Goal: Task Accomplishment & Management: Complete application form

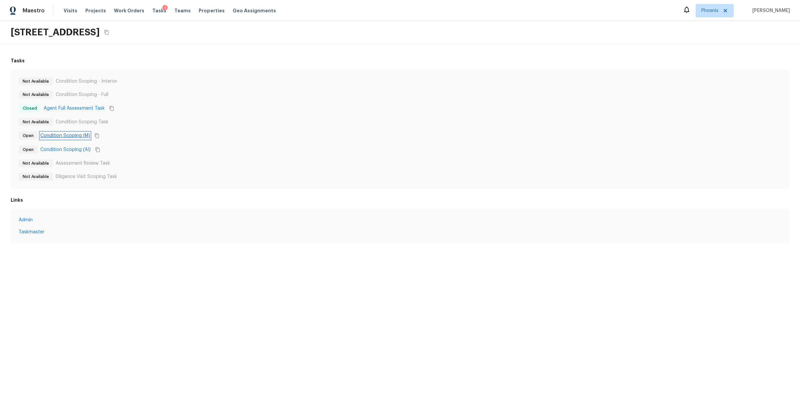
click at [71, 133] on link "Condition Scoping (M)" at bounding box center [65, 135] width 50 height 7
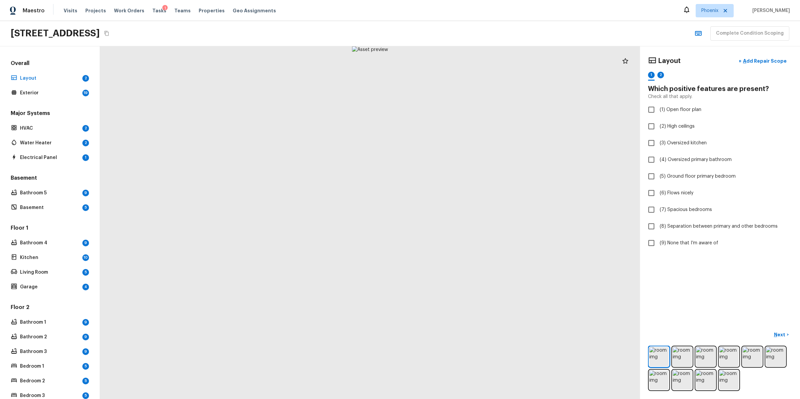
scroll to position [98, 0]
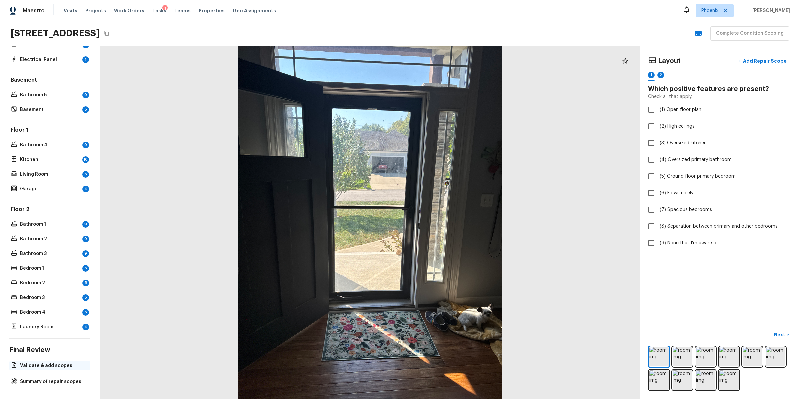
click at [52, 368] on div "Validate & add scopes" at bounding box center [49, 365] width 81 height 9
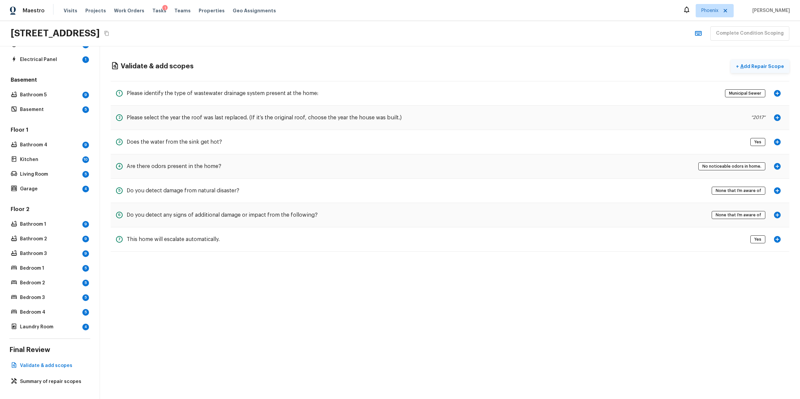
click at [747, 64] on p "Add Repair Scope" at bounding box center [761, 66] width 45 height 7
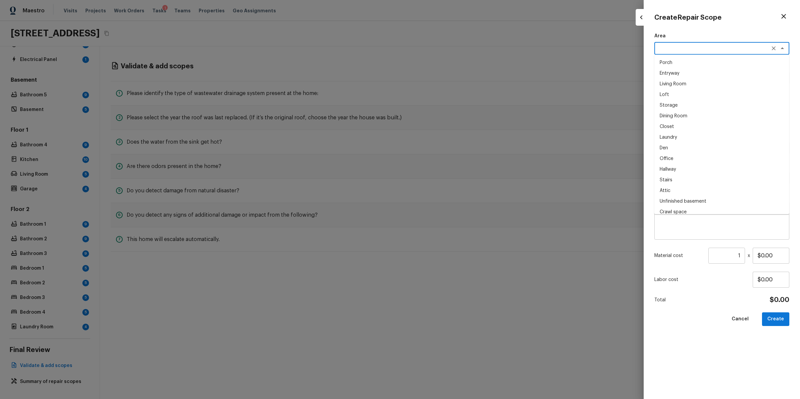
click at [671, 49] on textarea at bounding box center [712, 48] width 110 height 7
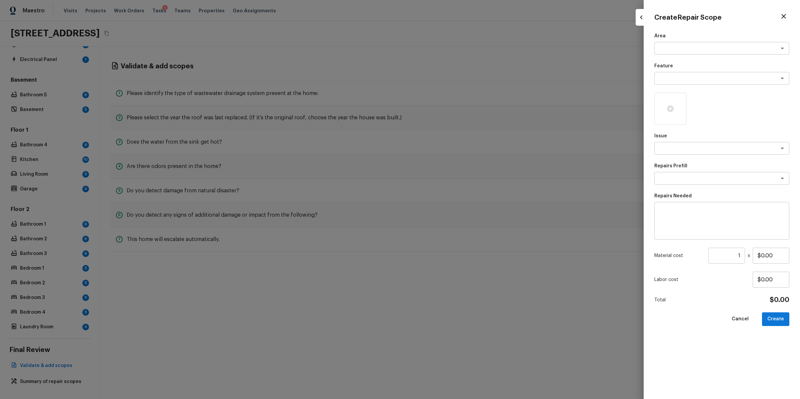
click at [664, 33] on p "Area" at bounding box center [721, 36] width 135 height 7
click at [670, 48] on textarea at bounding box center [712, 48] width 110 height 7
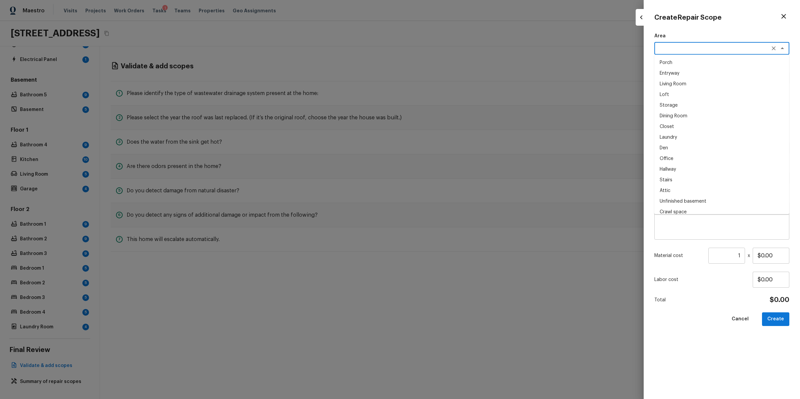
click at [678, 96] on li "Loft" at bounding box center [721, 94] width 135 height 11
type textarea "Loft"
click at [674, 78] on textarea at bounding box center [712, 78] width 110 height 7
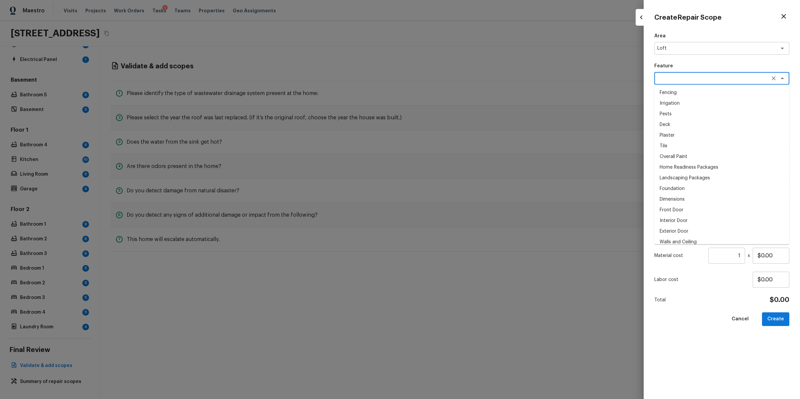
click at [682, 124] on li "Deck" at bounding box center [721, 124] width 135 height 11
type textarea "Deck"
click at [696, 152] on div "x ​" at bounding box center [721, 148] width 135 height 13
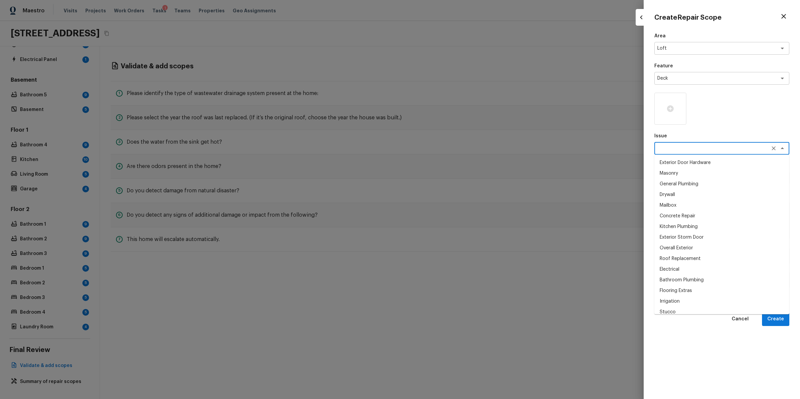
click at [697, 204] on li "Mailbox" at bounding box center [721, 205] width 135 height 11
type textarea "Mailbox"
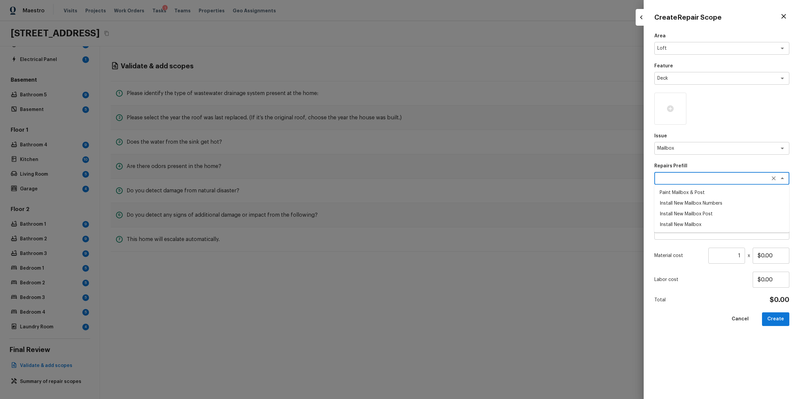
click at [669, 177] on textarea at bounding box center [712, 178] width 110 height 7
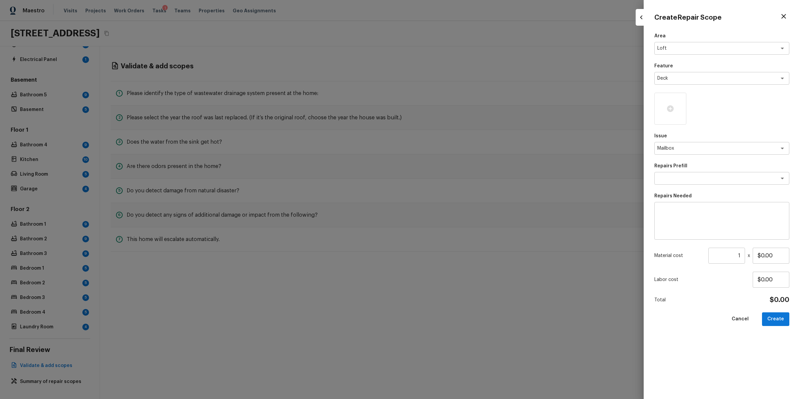
click at [655, 166] on p "Repairs Prefill" at bounding box center [721, 166] width 135 height 7
click at [680, 213] on textarea at bounding box center [722, 221] width 126 height 27
type textarea "Filip test big manual"
click at [733, 258] on input "1" at bounding box center [726, 256] width 37 height 16
click at [768, 256] on input "$0.00" at bounding box center [770, 256] width 37 height 16
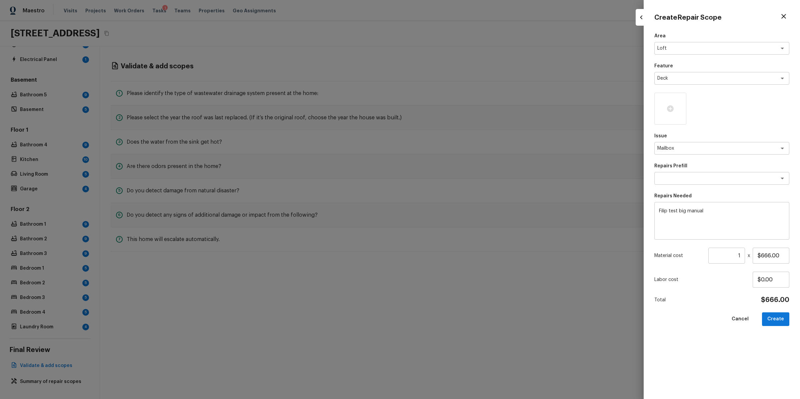
click at [709, 223] on textarea "Filip test big manual" at bounding box center [722, 221] width 126 height 27
click at [767, 256] on input "$666.00" at bounding box center [770, 256] width 37 height 16
type input "$666.66"
click at [687, 224] on textarea "Filip test big manual" at bounding box center [722, 221] width 126 height 27
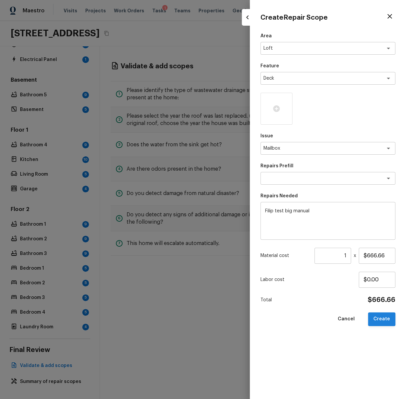
click at [382, 319] on button "Create" at bounding box center [381, 319] width 27 height 14
type input "$0.00"
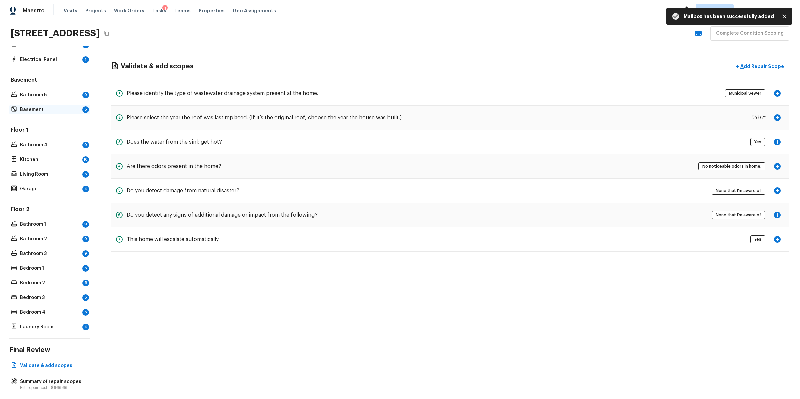
scroll to position [0, 0]
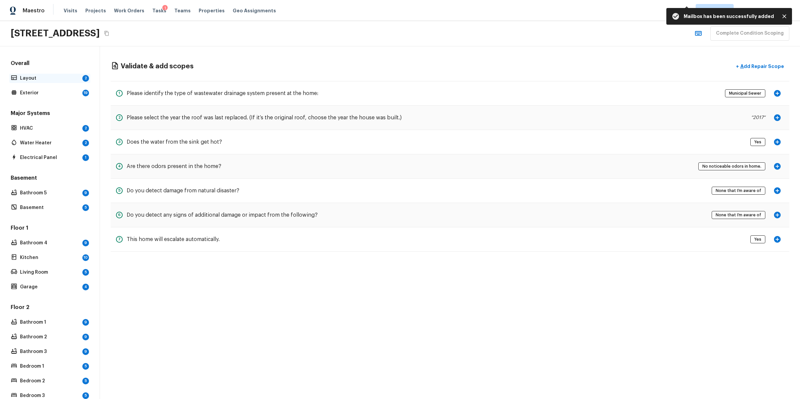
click at [55, 77] on p "Layout" at bounding box center [50, 78] width 60 height 7
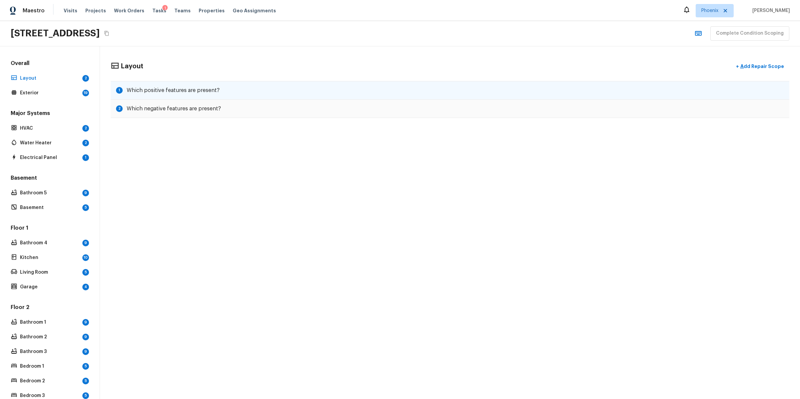
click at [173, 87] on h5 "Which positive features are present?" at bounding box center [173, 90] width 93 height 7
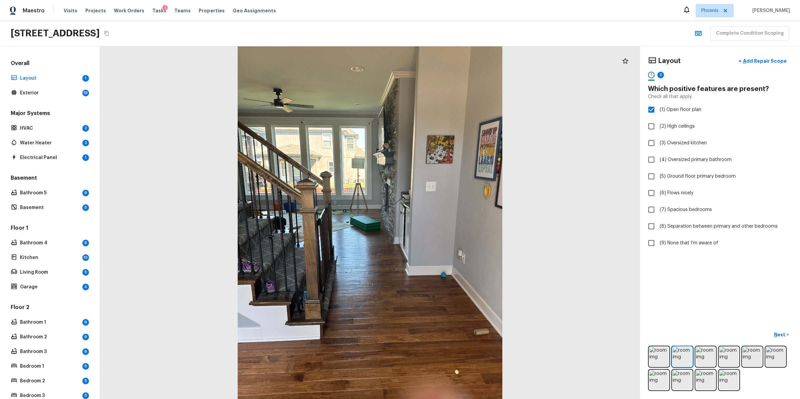
checkbox input "false"
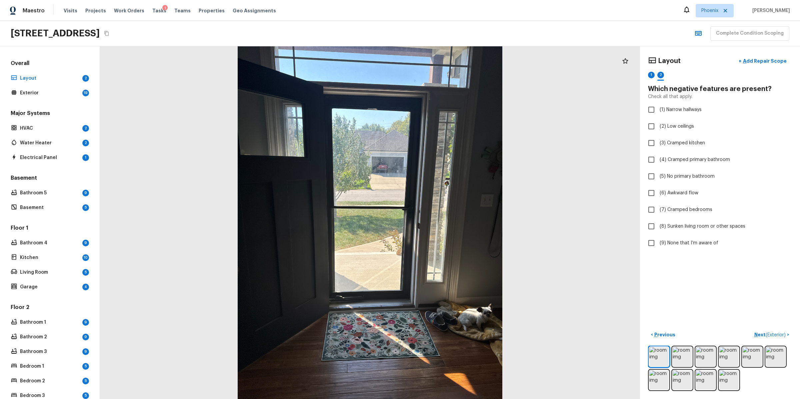
checkbox input "true"
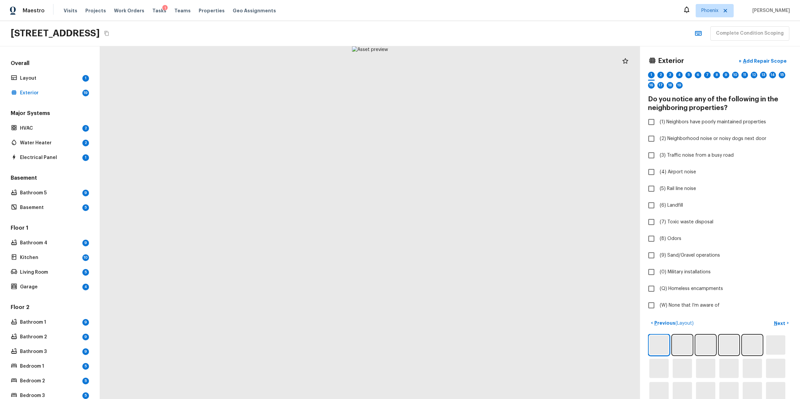
checkbox input "true"
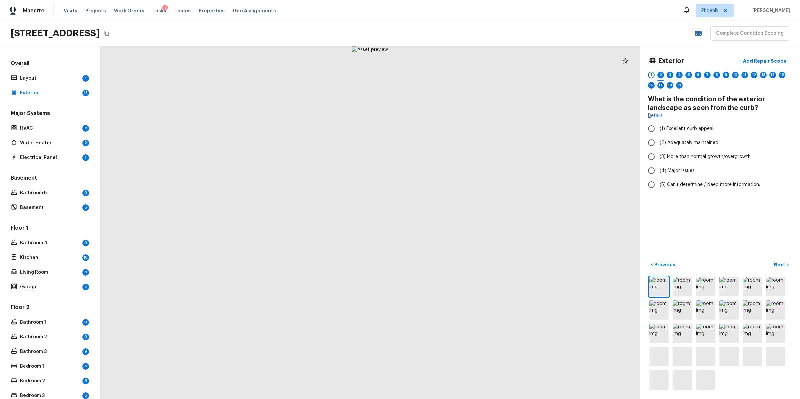
radio input "true"
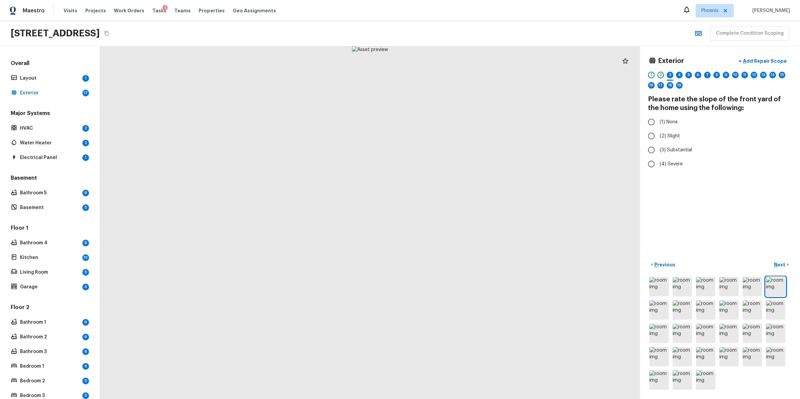
radio input "true"
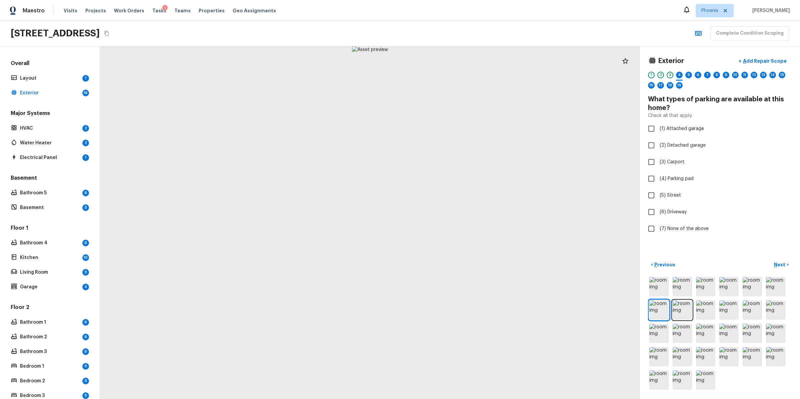
checkbox input "true"
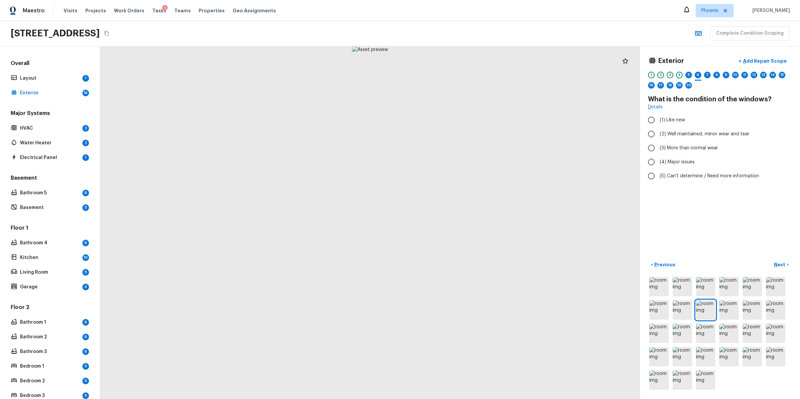
radio input "true"
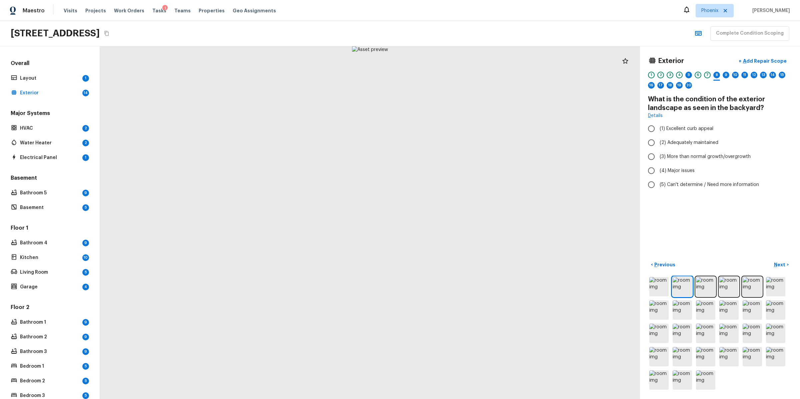
radio input "true"
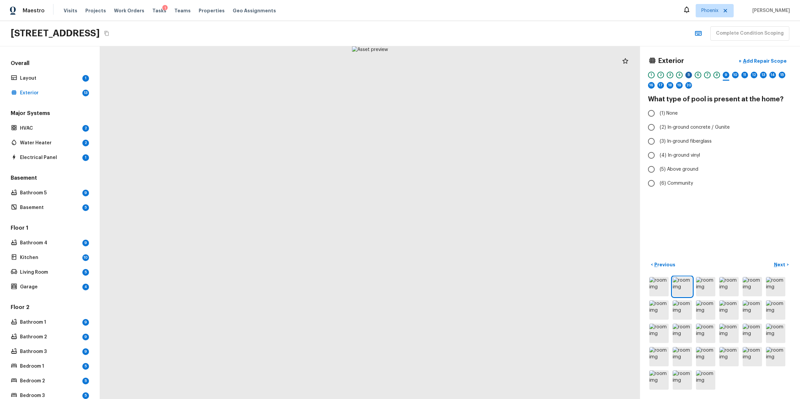
click at [689, 74] on div "5" at bounding box center [688, 75] width 7 height 7
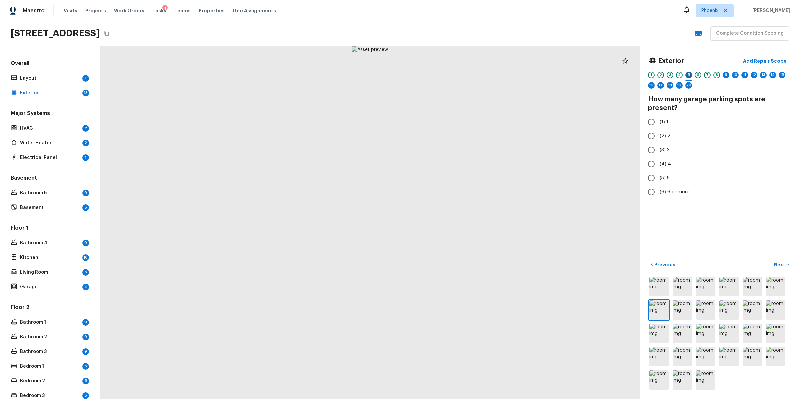
radio input "true"
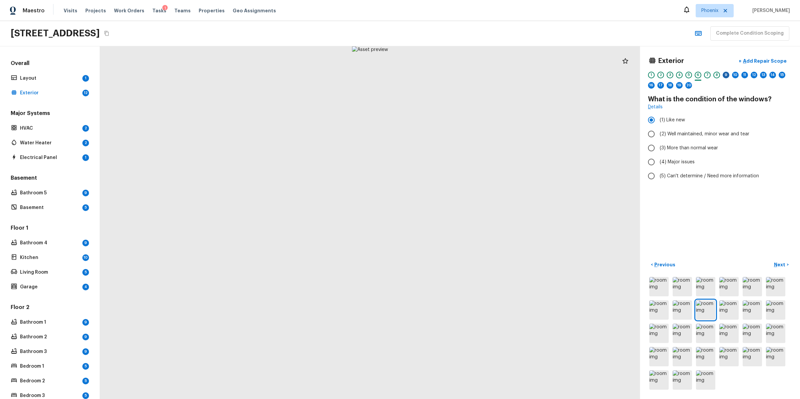
click at [726, 74] on div "9" at bounding box center [725, 75] width 7 height 7
radio input "true"
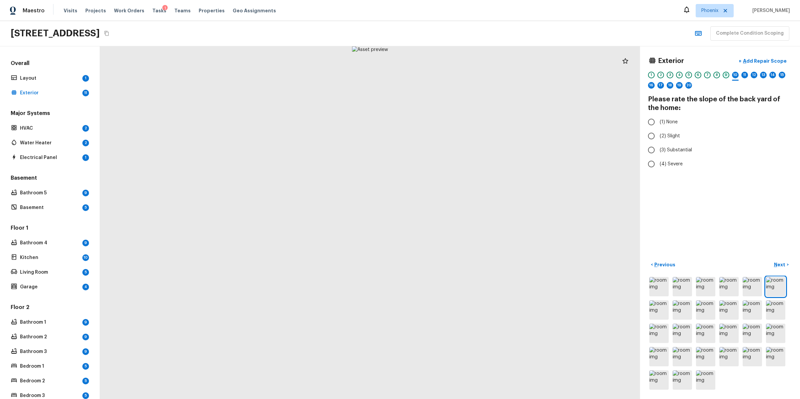
radio input "true"
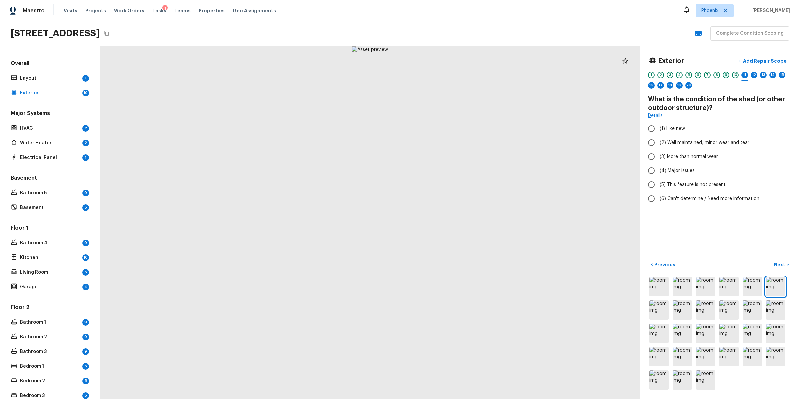
radio input "true"
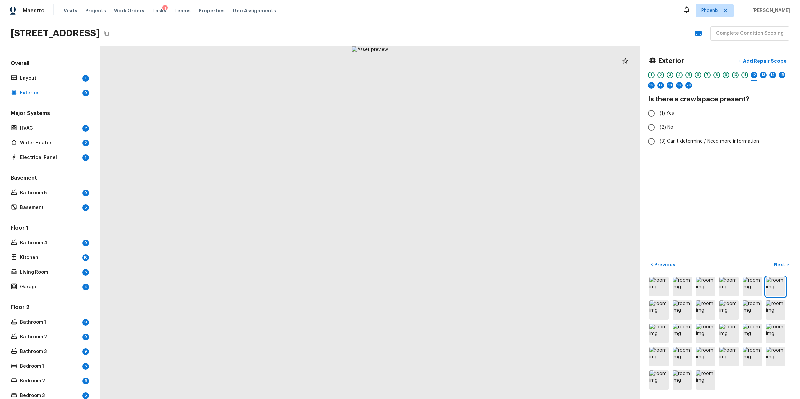
radio input "true"
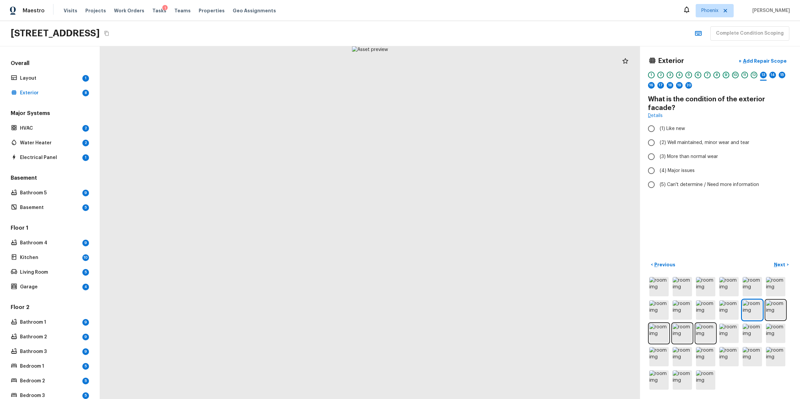
radio input "true"
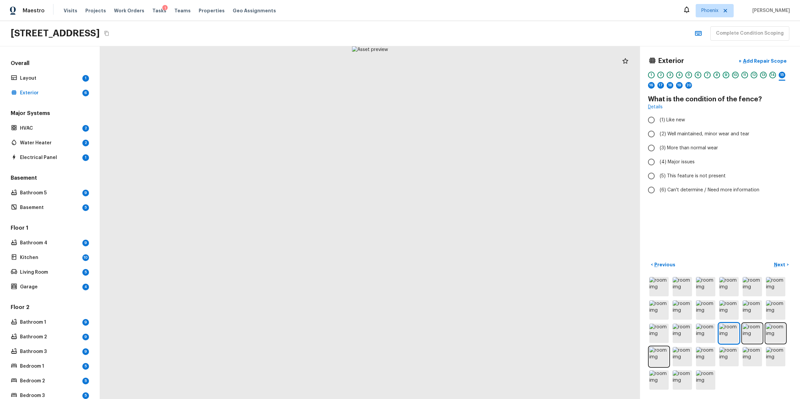
radio input "true"
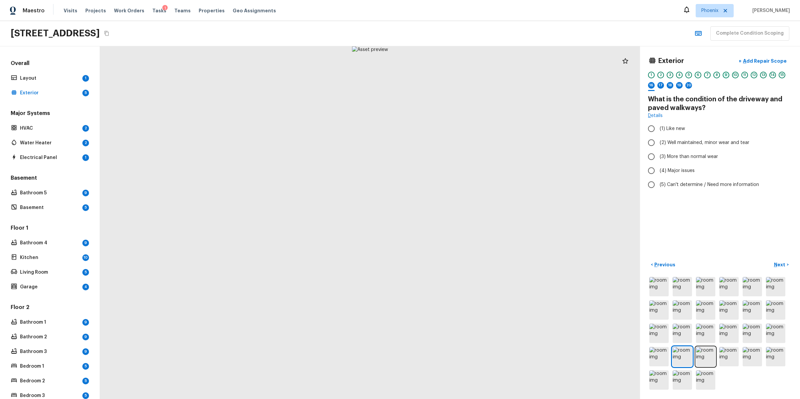
radio input "true"
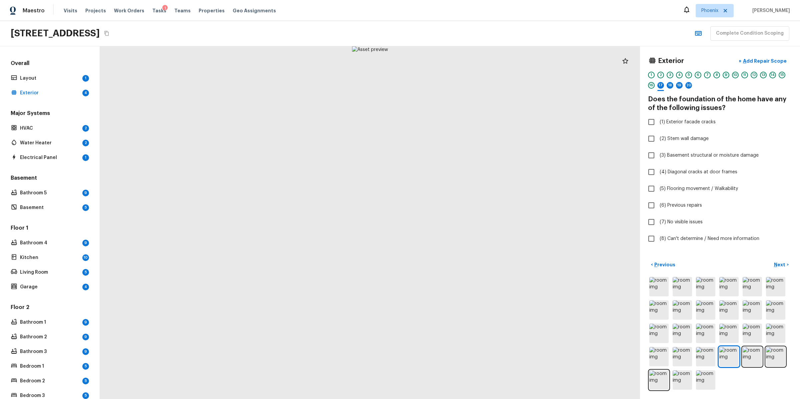
checkbox input "true"
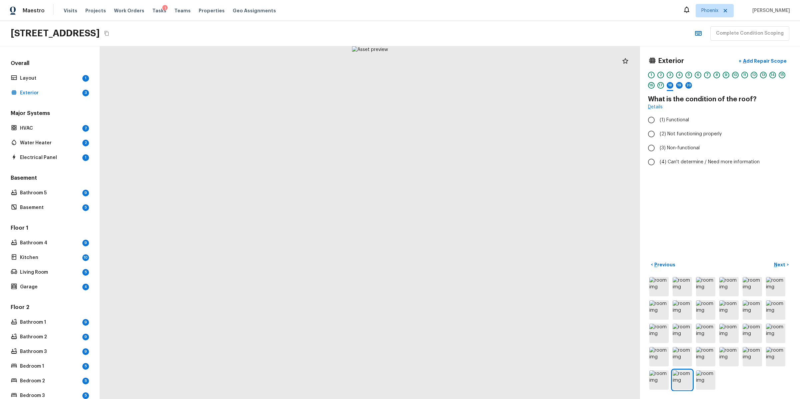
radio input "true"
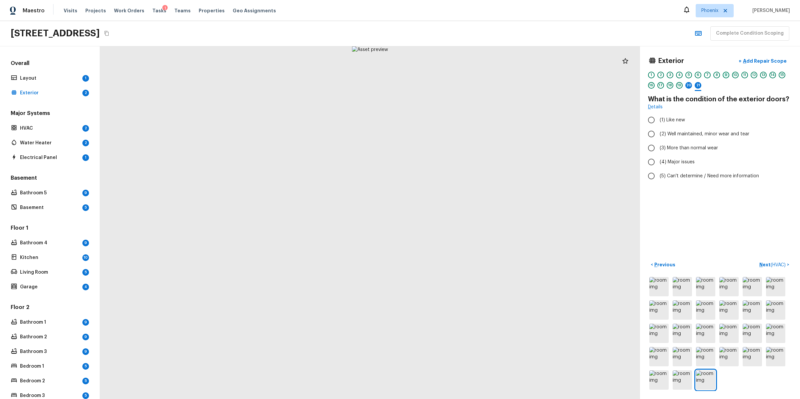
radio input "true"
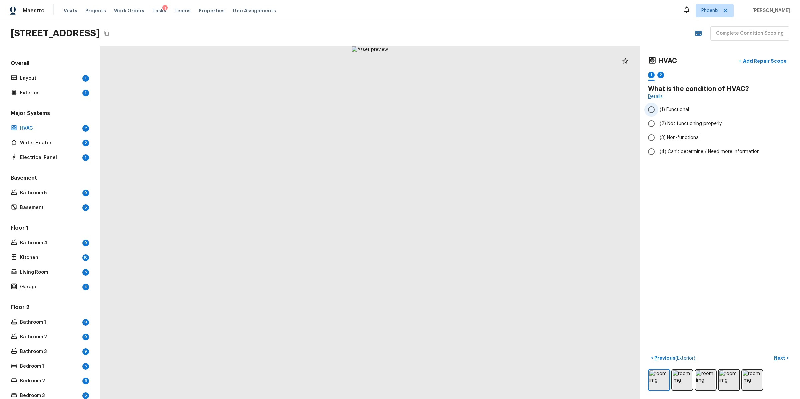
click at [666, 111] on span "(1) Functional" at bounding box center [673, 109] width 29 height 7
click at [658, 111] on input "(1) Functional" at bounding box center [651, 110] width 14 height 14
radio input "true"
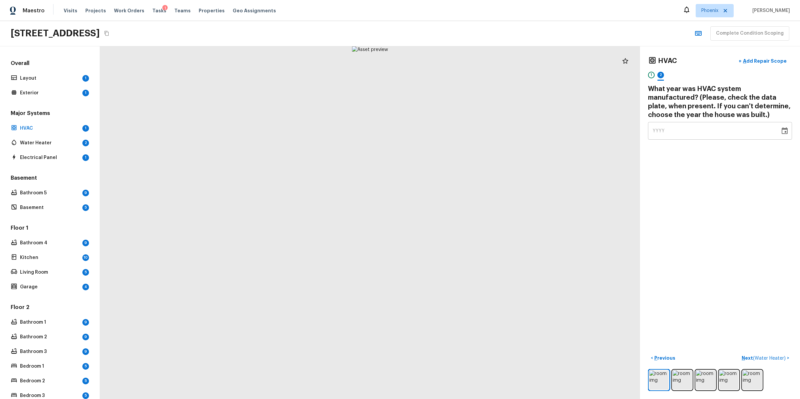
click at [678, 136] on div "YYYY" at bounding box center [713, 131] width 123 height 18
click at [669, 128] on div "YYYY" at bounding box center [713, 131] width 123 height 18
click at [729, 134] on div "YYYY" at bounding box center [713, 131] width 123 height 18
type input "2016"
click at [746, 357] on p "Next ( Water Heater )" at bounding box center [763, 358] width 45 height 7
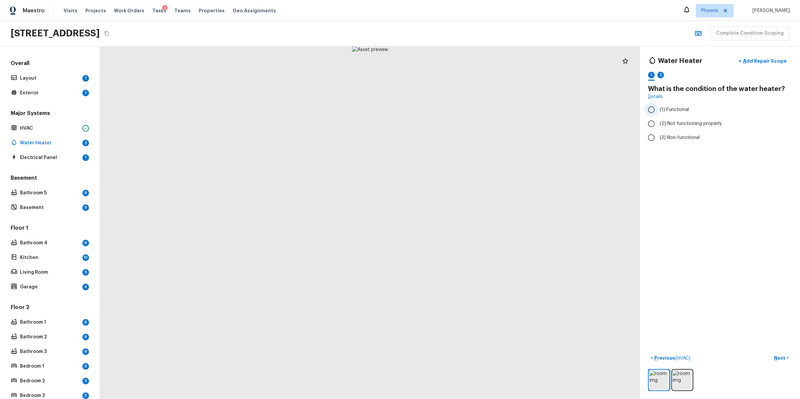
radio input "true"
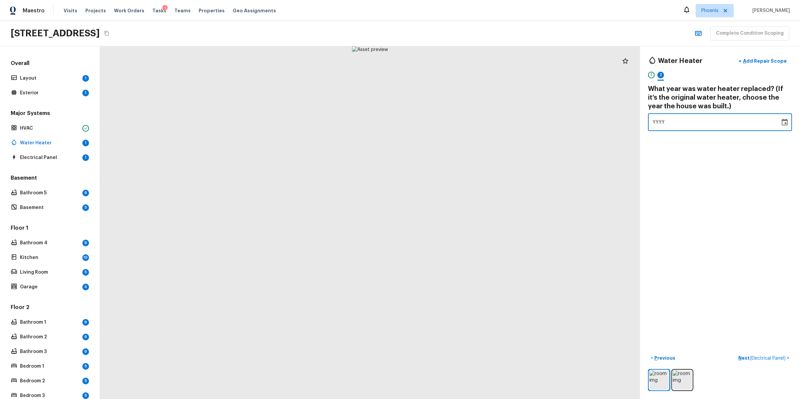
click at [664, 122] on div "YYYY" at bounding box center [713, 122] width 123 height 18
click at [784, 124] on icon "Choose date" at bounding box center [784, 122] width 8 height 8
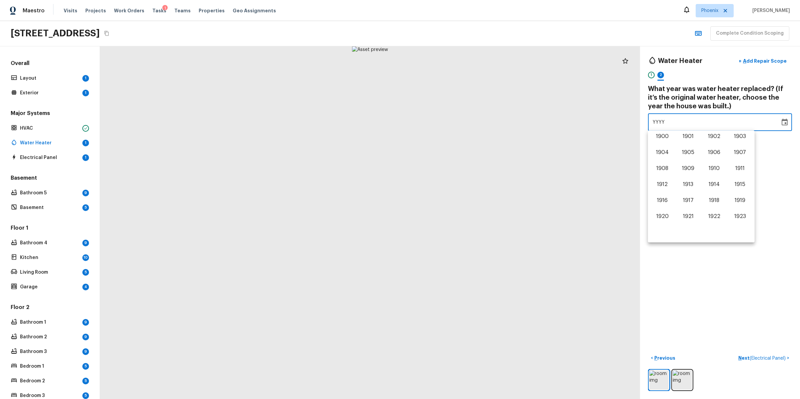
scroll to position [414, 0]
click at [684, 168] on button "2013" at bounding box center [688, 170] width 24 height 12
type input "2013"
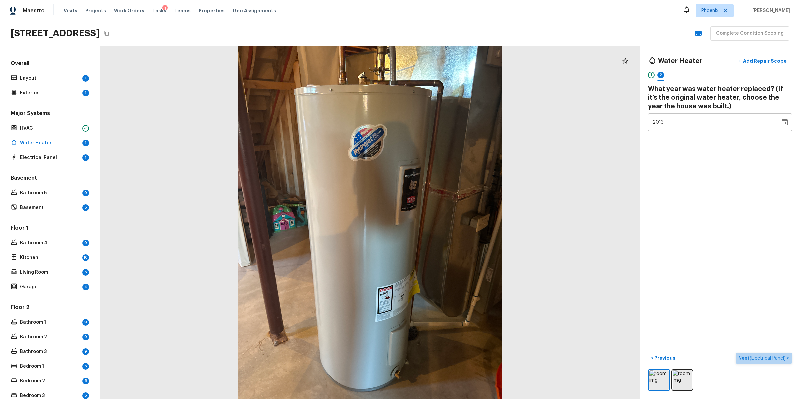
click at [745, 357] on p "Next ( Electrical Panel )" at bounding box center [762, 358] width 49 height 7
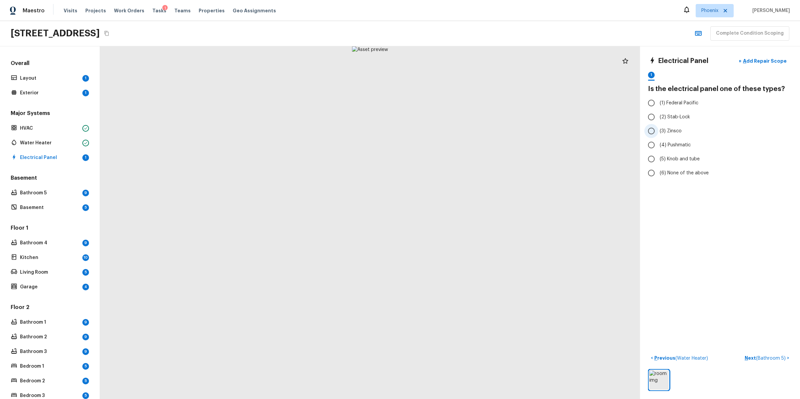
radio input "true"
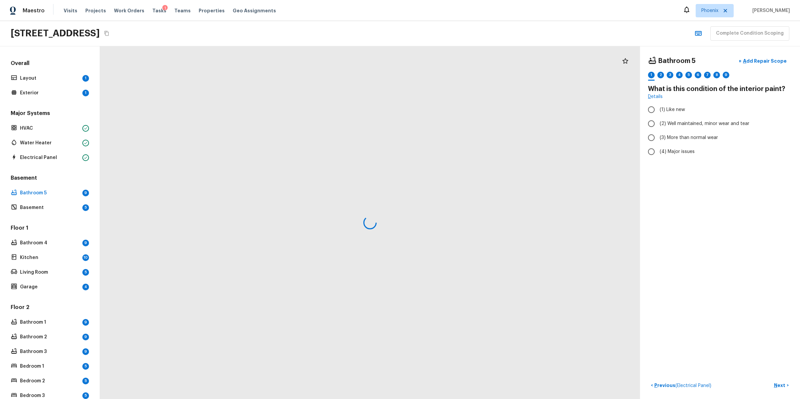
radio input "true"
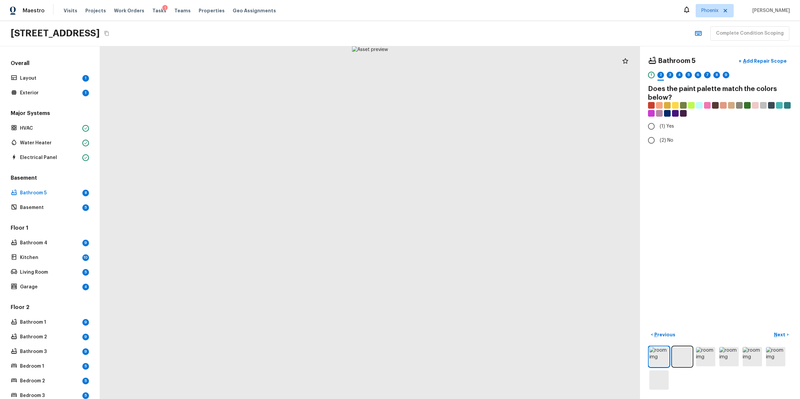
radio input "true"
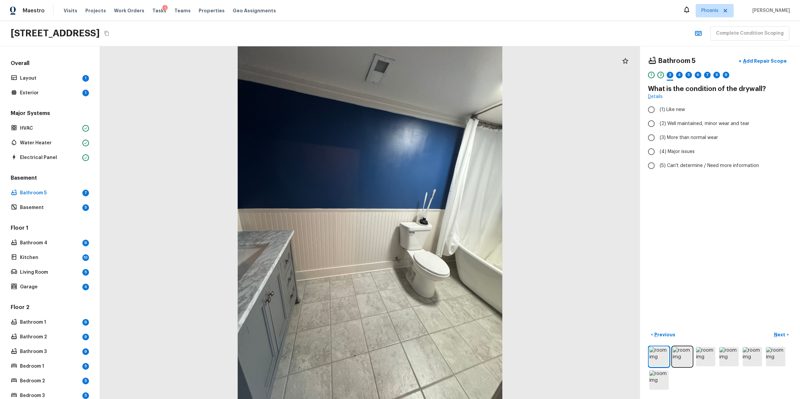
radio input "true"
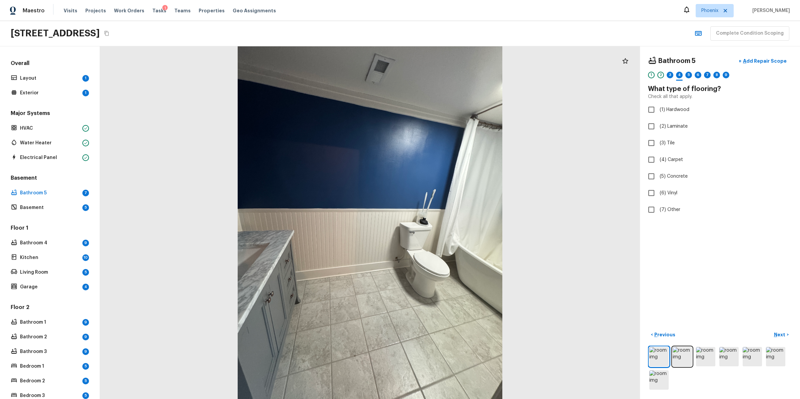
checkbox input "true"
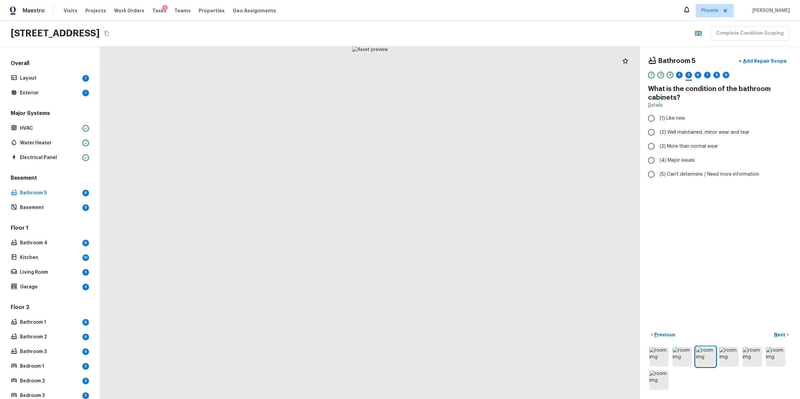
radio input "true"
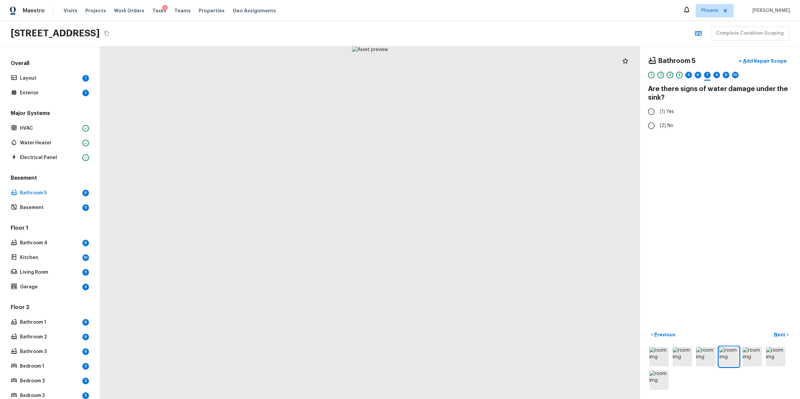
radio input "true"
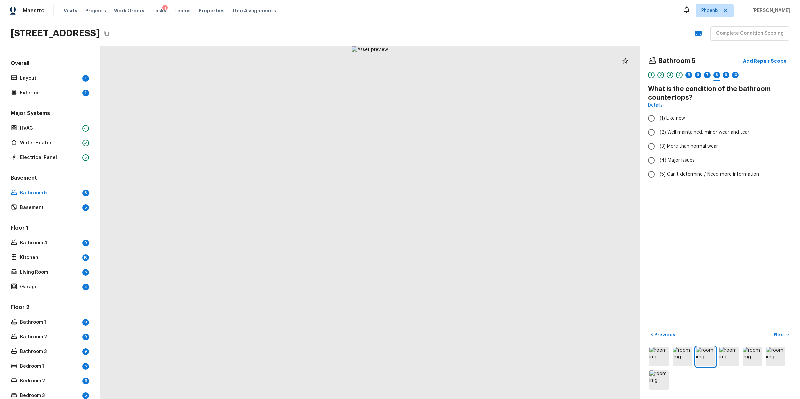
radio input "true"
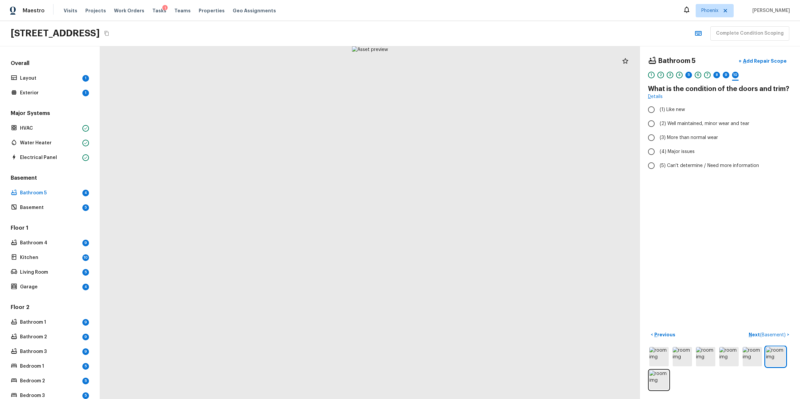
radio input "true"
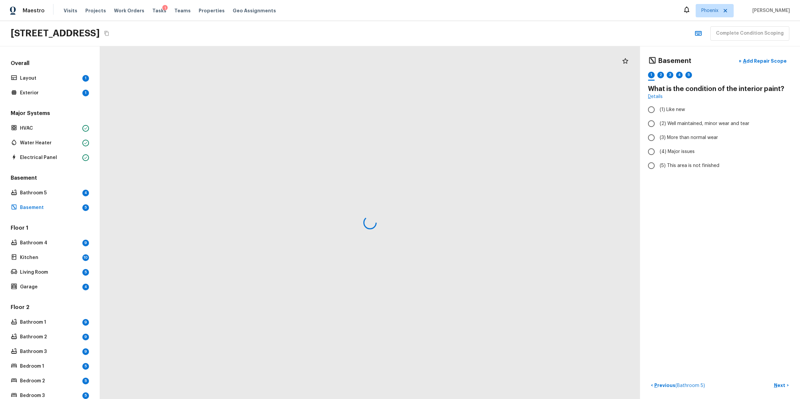
radio input "true"
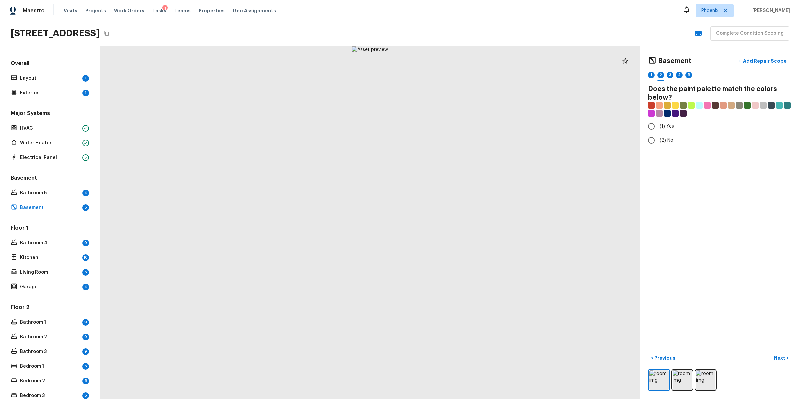
radio input "true"
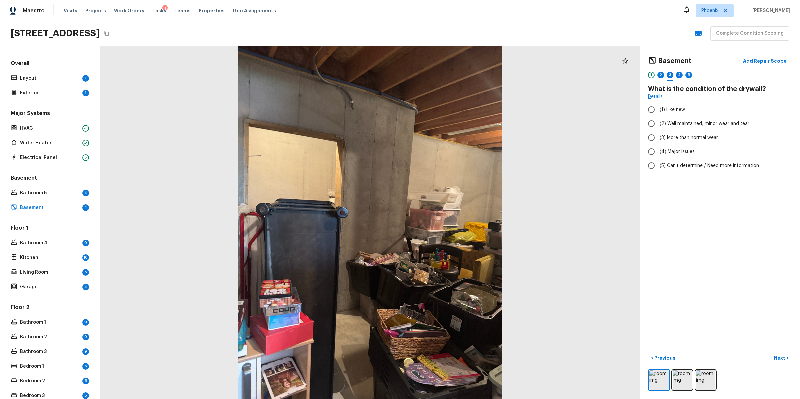
radio input "true"
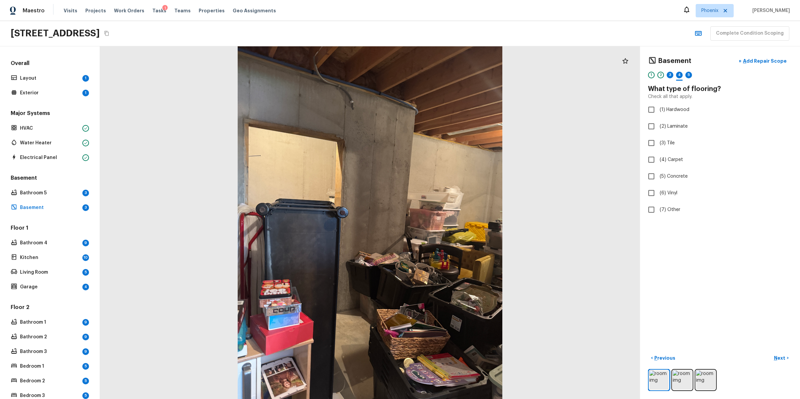
checkbox input "true"
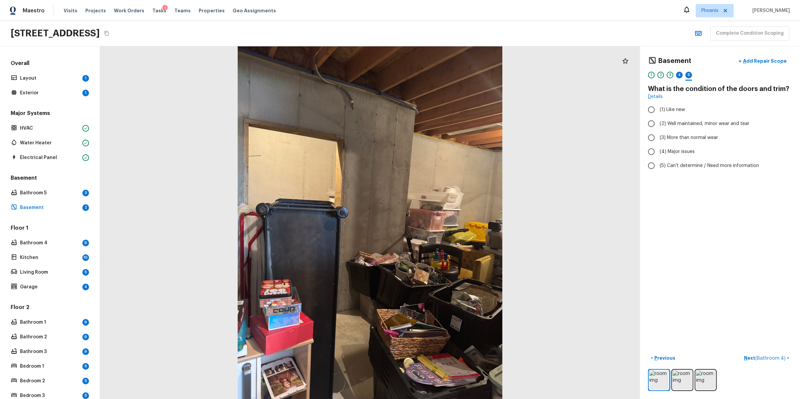
radio input "true"
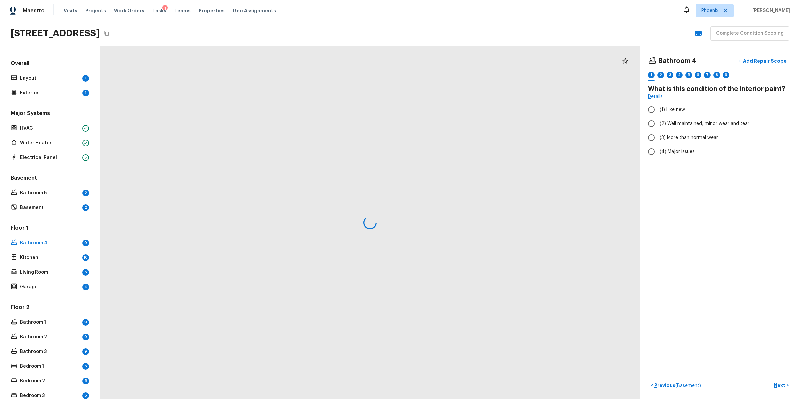
radio input "true"
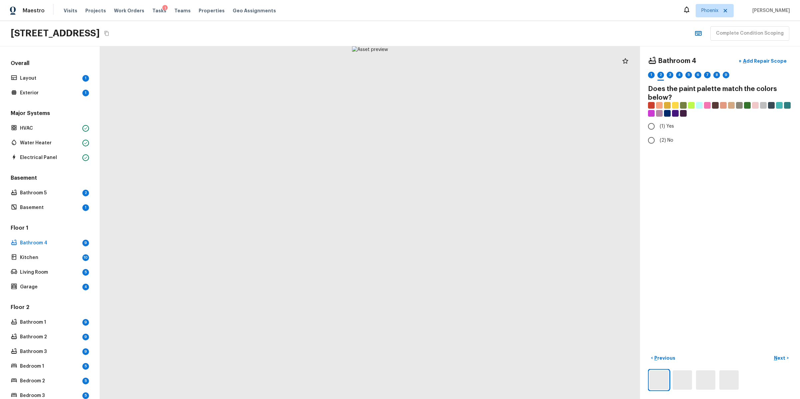
radio input "true"
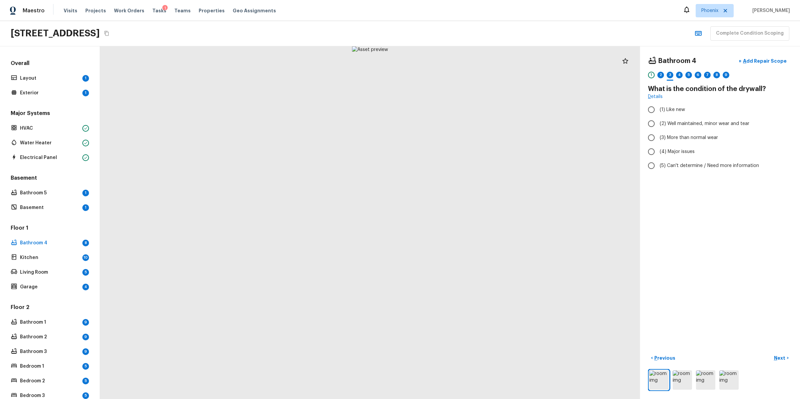
radio input "true"
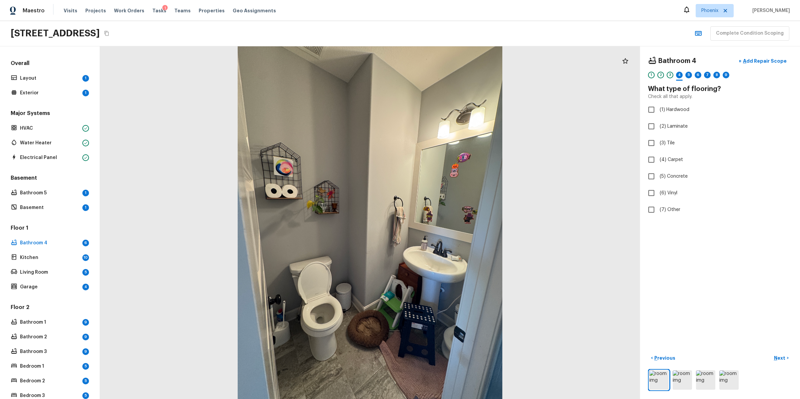
checkbox input "true"
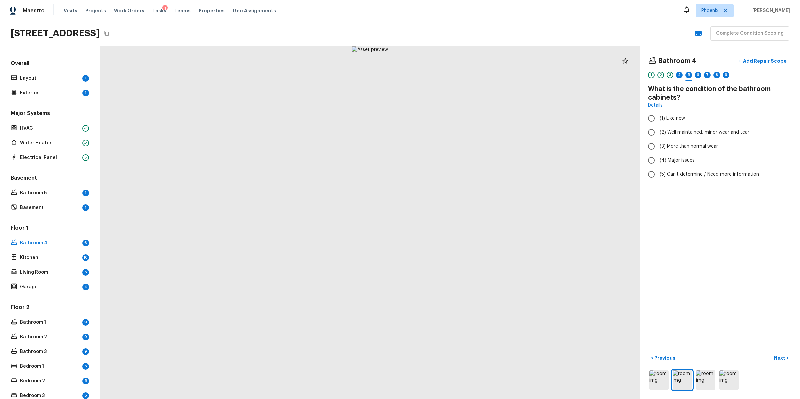
radio input "true"
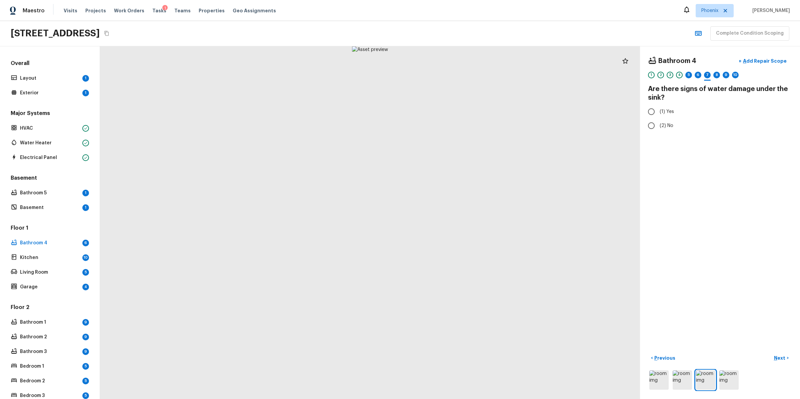
radio input "true"
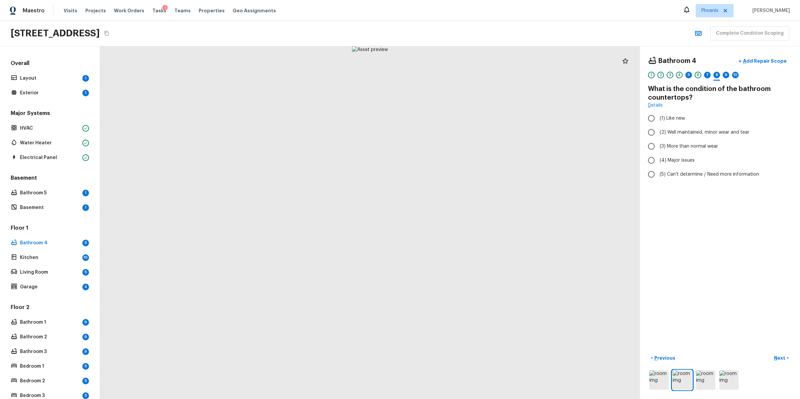
radio input "true"
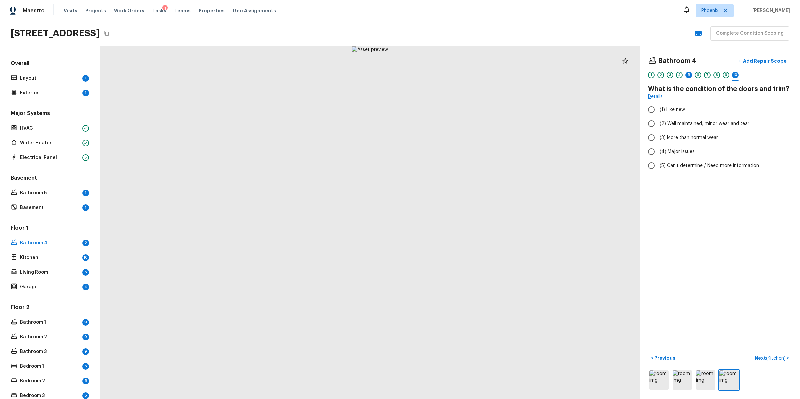
radio input "true"
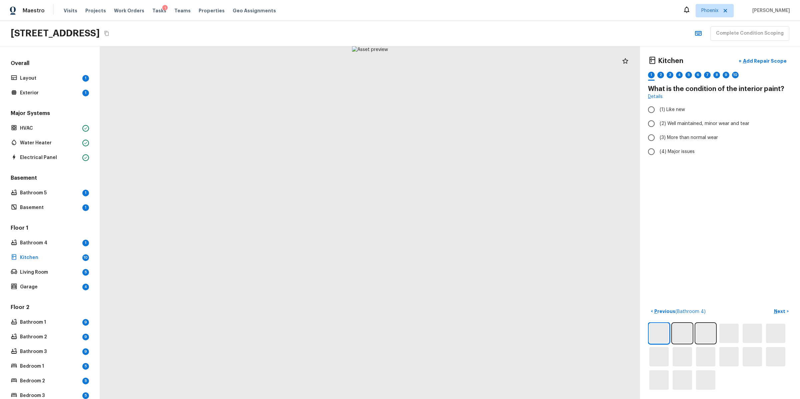
radio input "true"
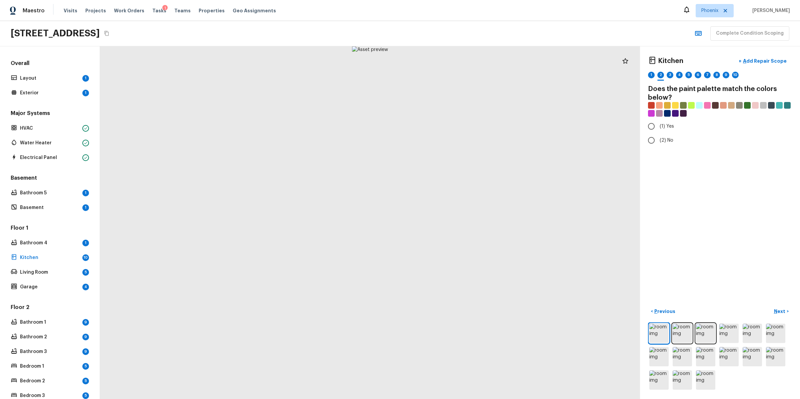
radio input "true"
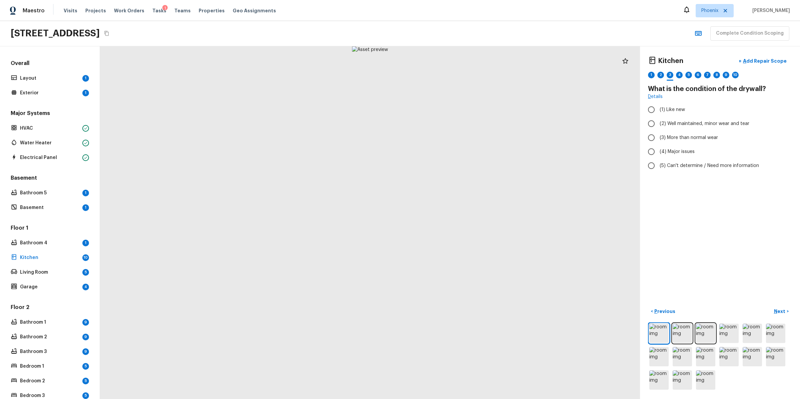
radio input "true"
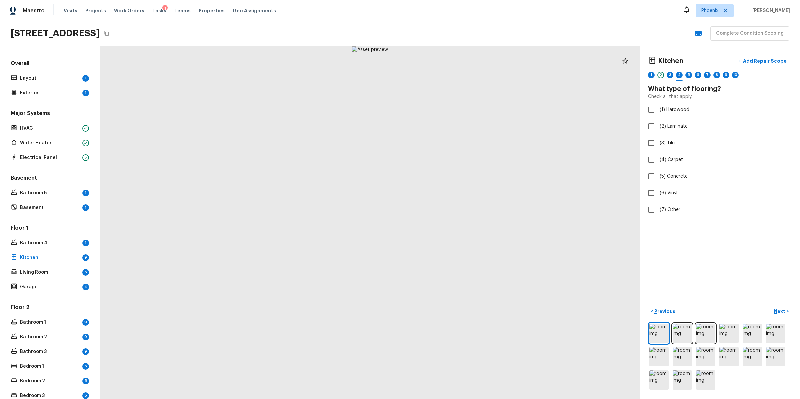
checkbox input "true"
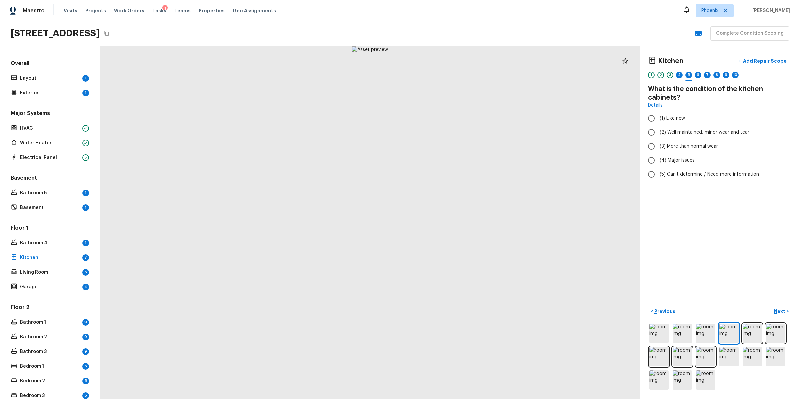
radio input "true"
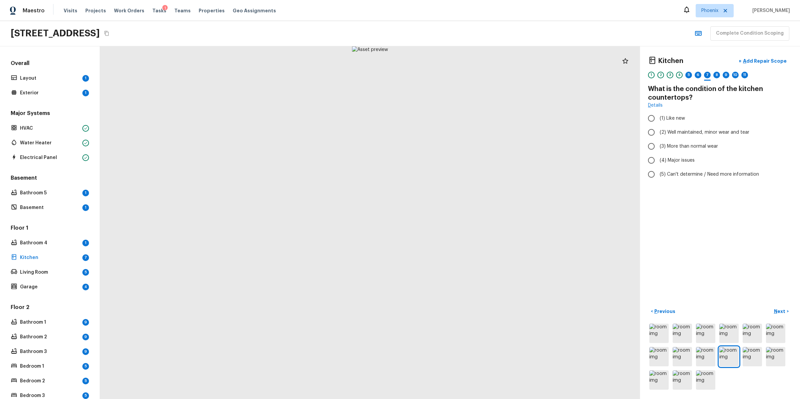
radio input "true"
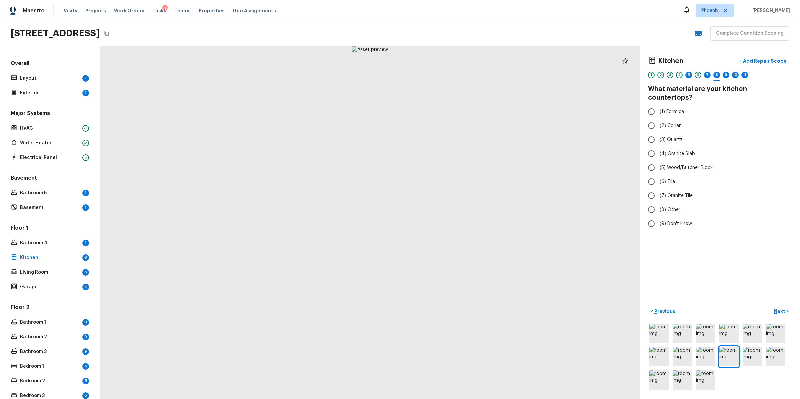
radio input "true"
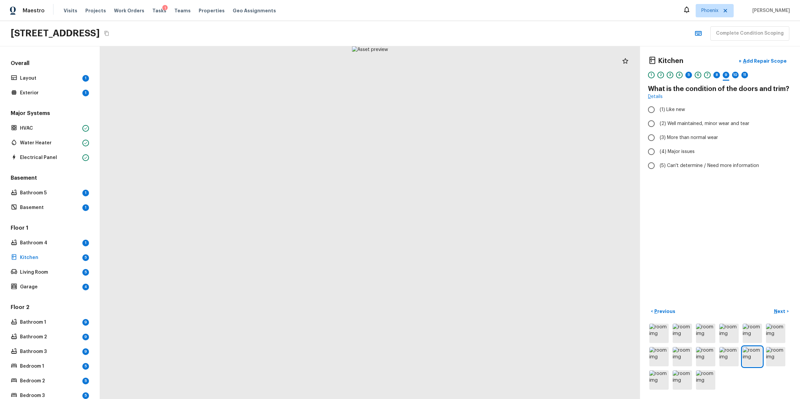
radio input "true"
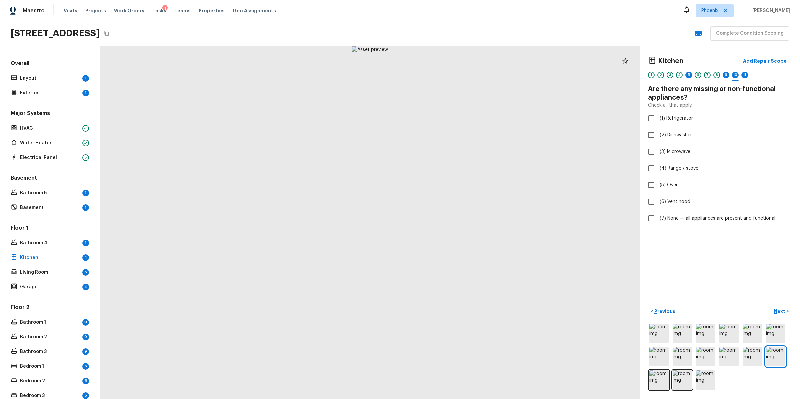
checkbox input "true"
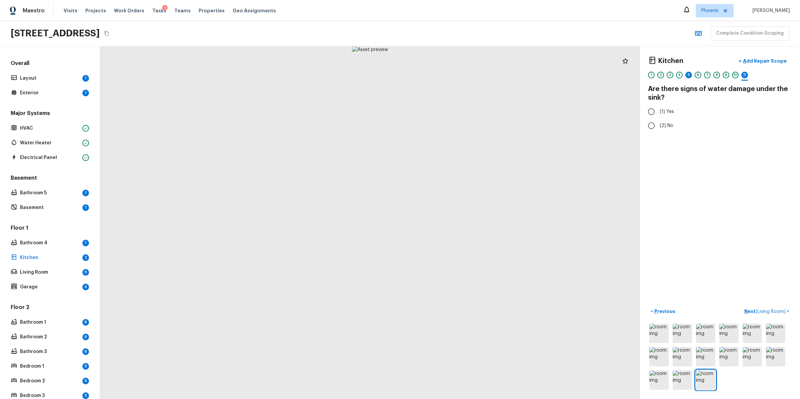
radio input "true"
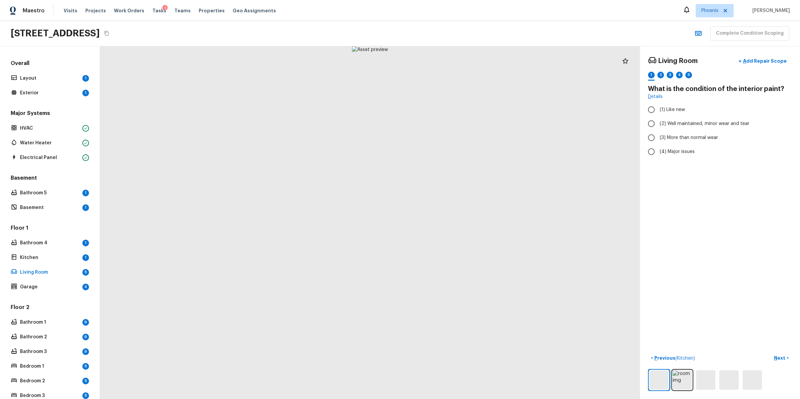
radio input "true"
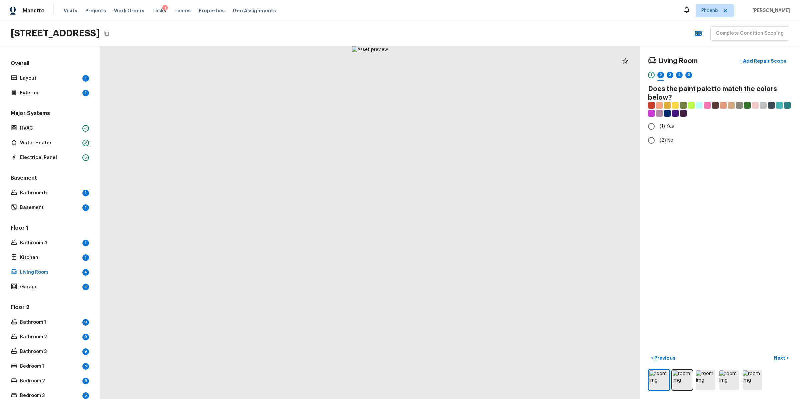
radio input "true"
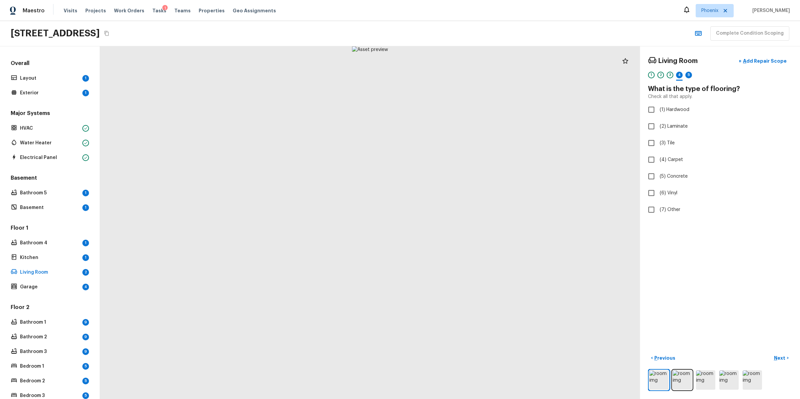
checkbox input "true"
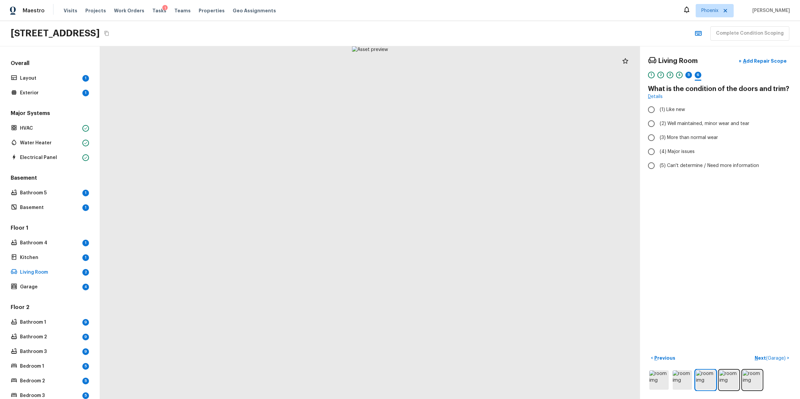
radio input "true"
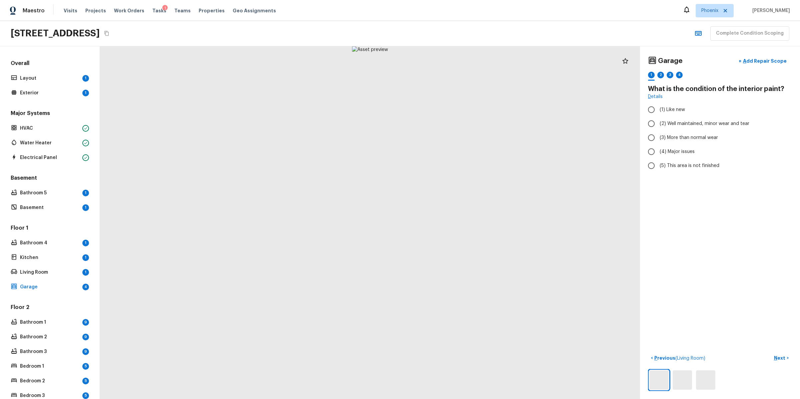
radio input "true"
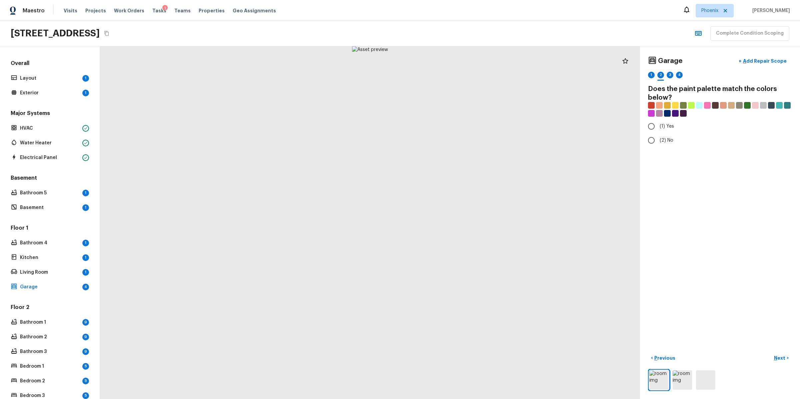
radio input "true"
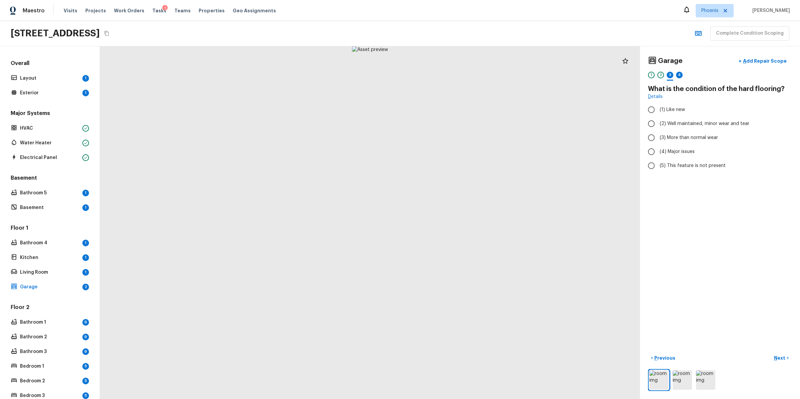
radio input "true"
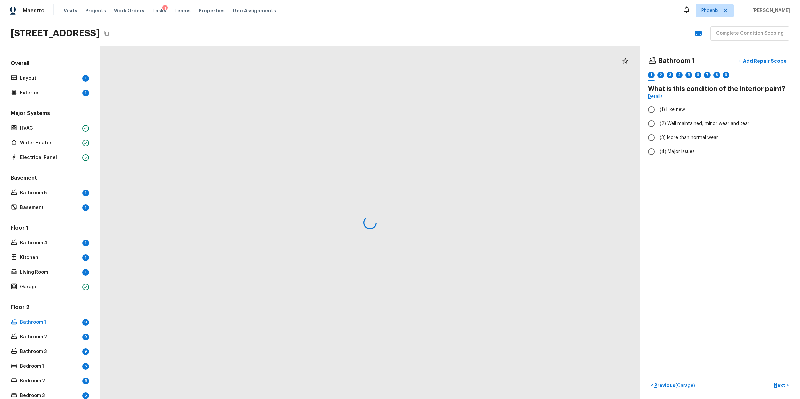
radio input "true"
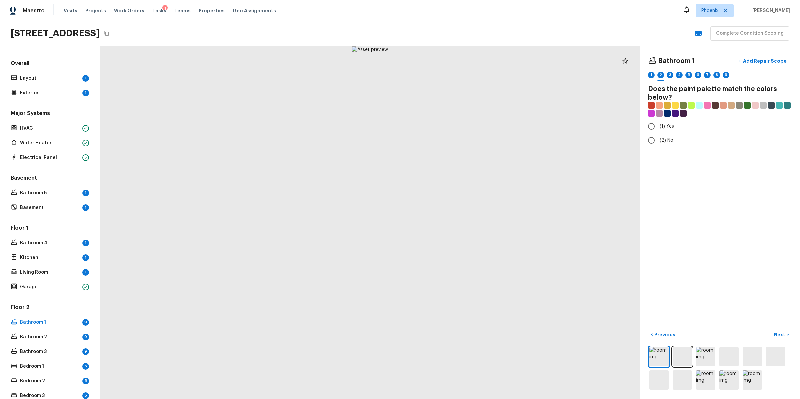
radio input "true"
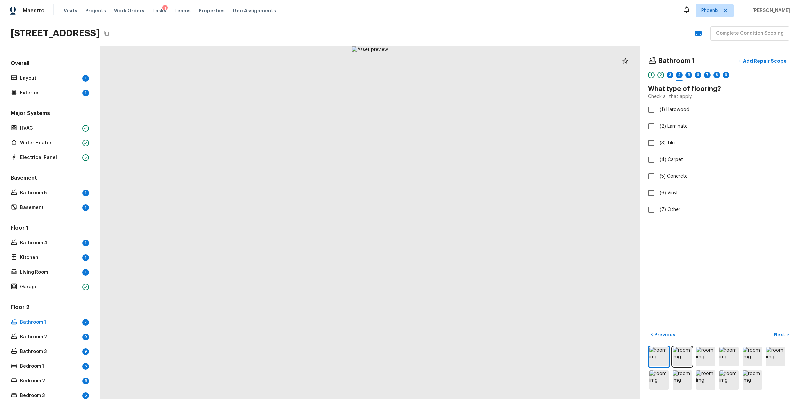
checkbox input "true"
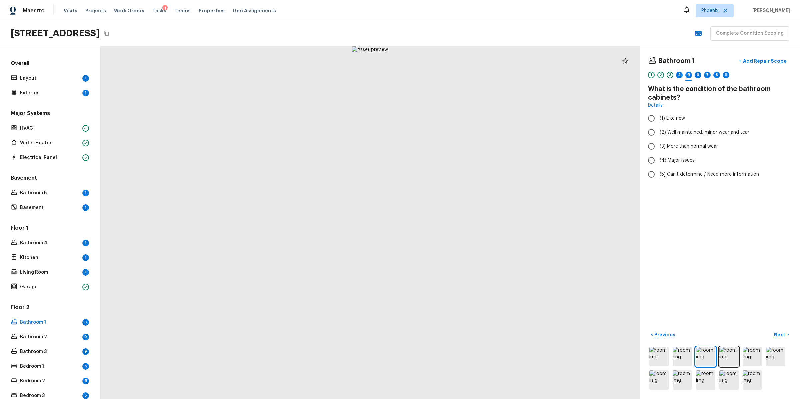
radio input "true"
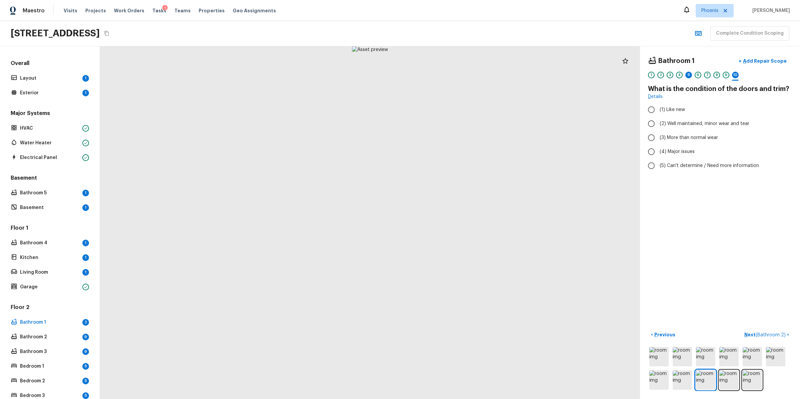
radio input "true"
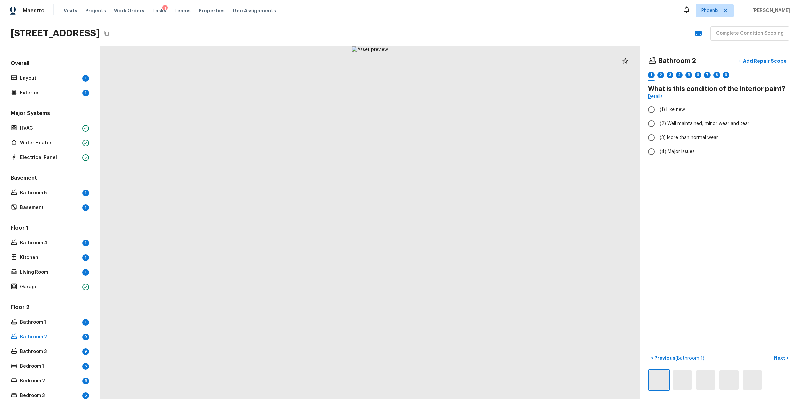
radio input "true"
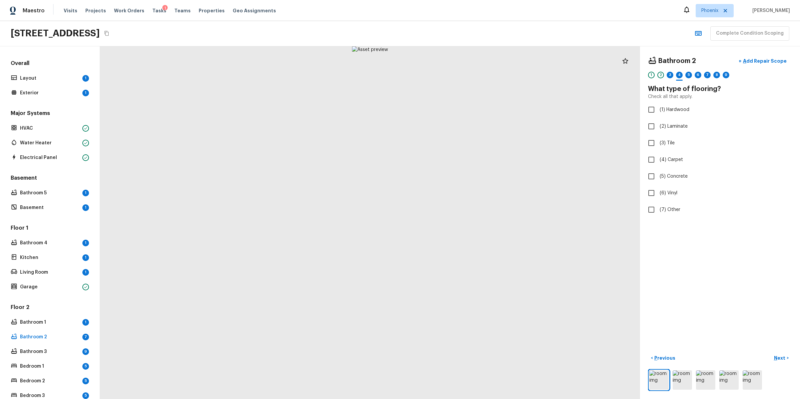
checkbox input "true"
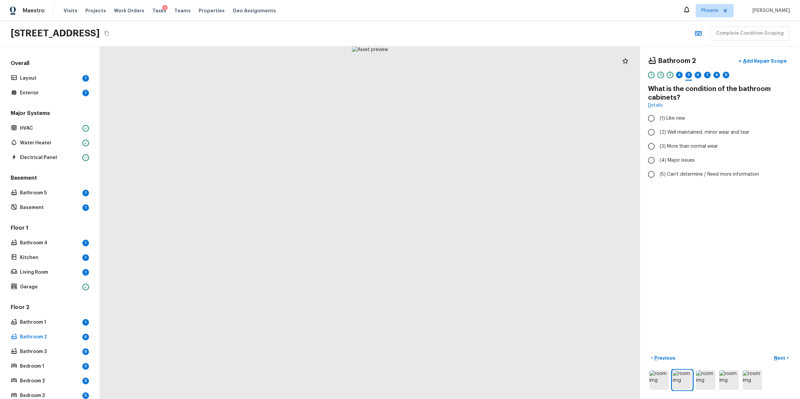
radio input "true"
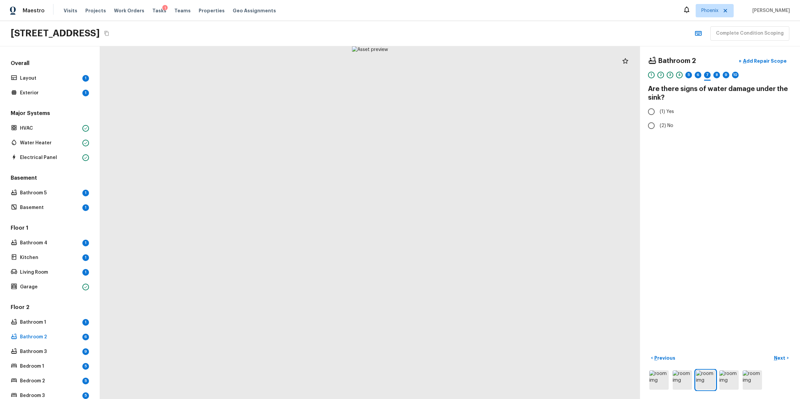
radio input "true"
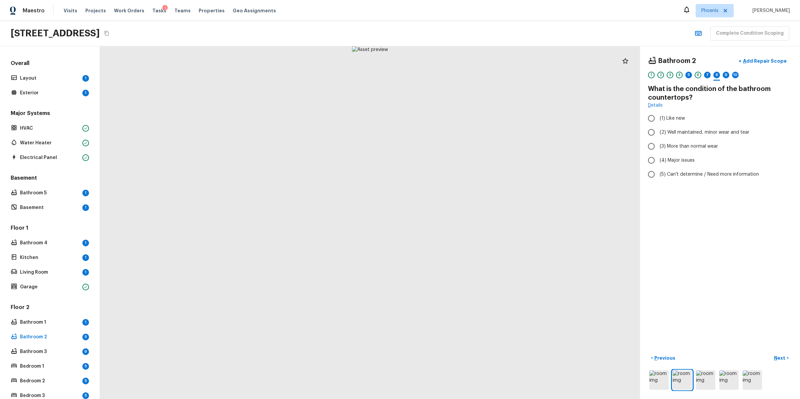
radio input "true"
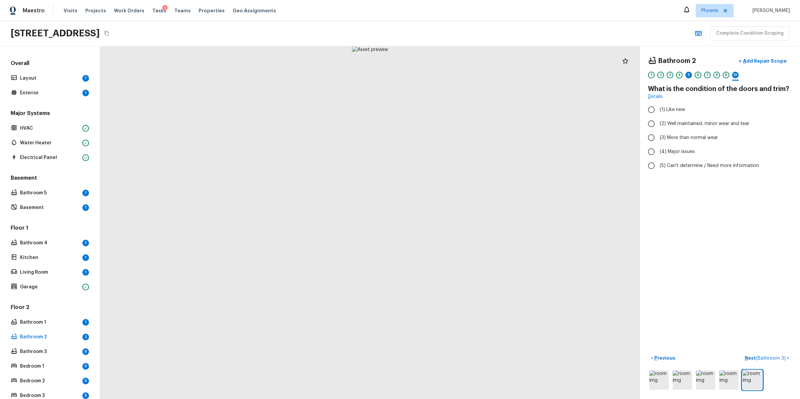
radio input "true"
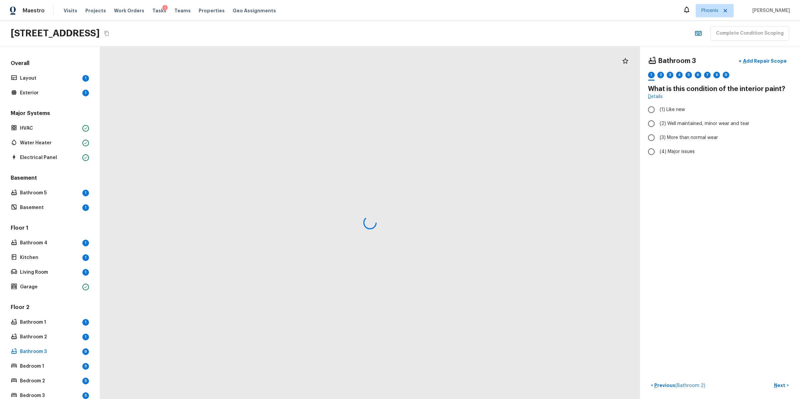
radio input "true"
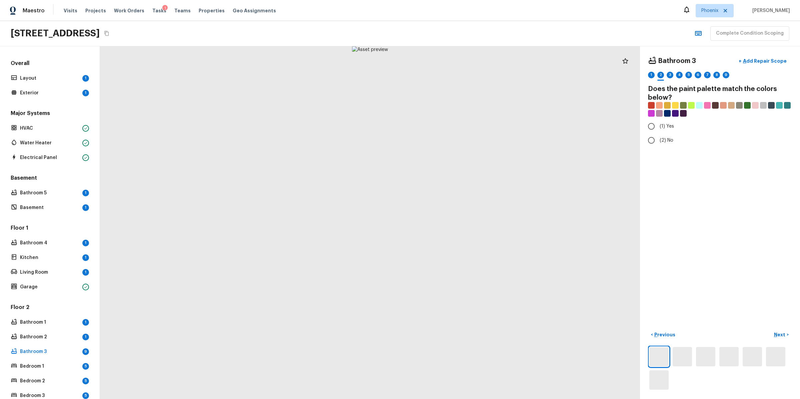
radio input "true"
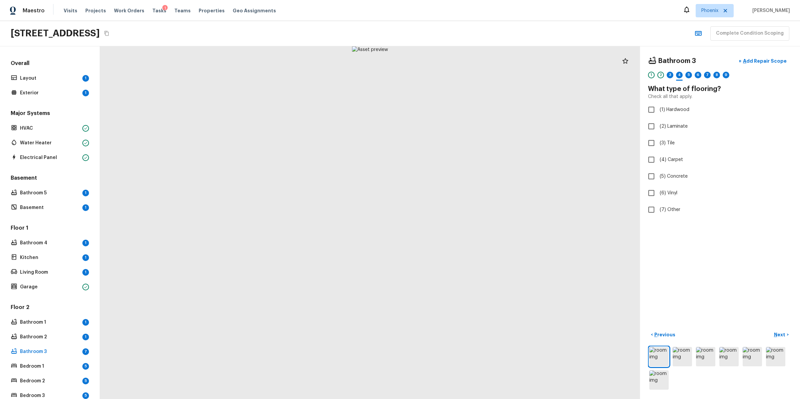
checkbox input "true"
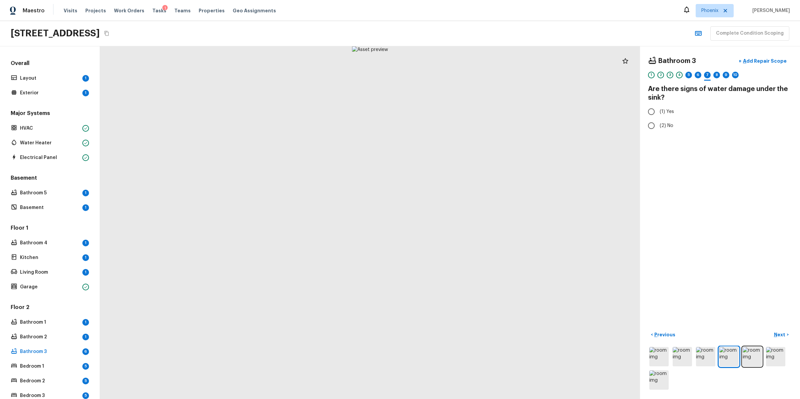
radio input "true"
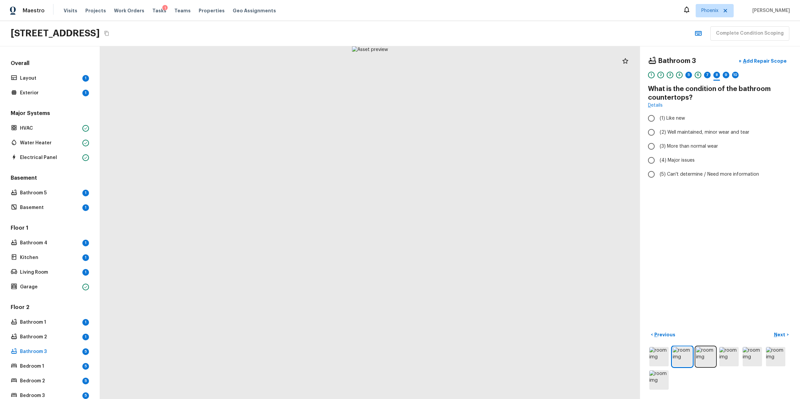
radio input "true"
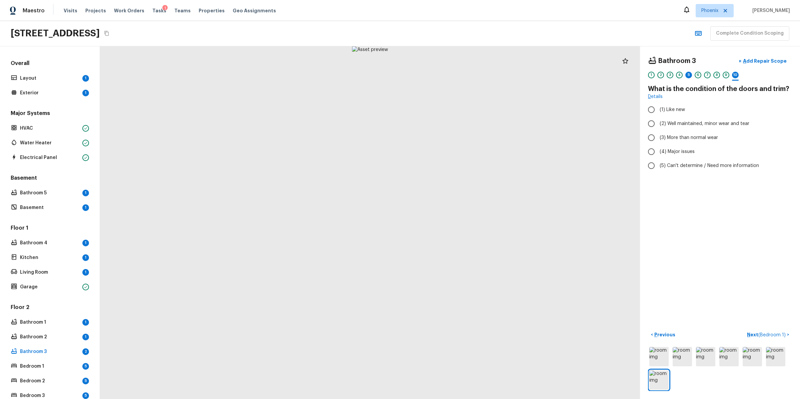
radio input "true"
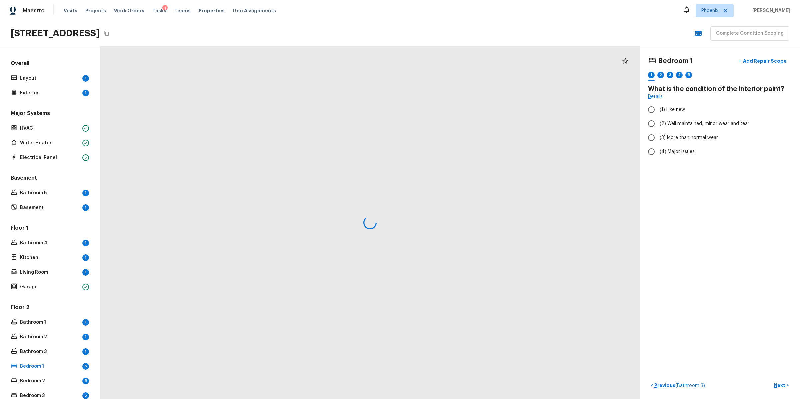
radio input "true"
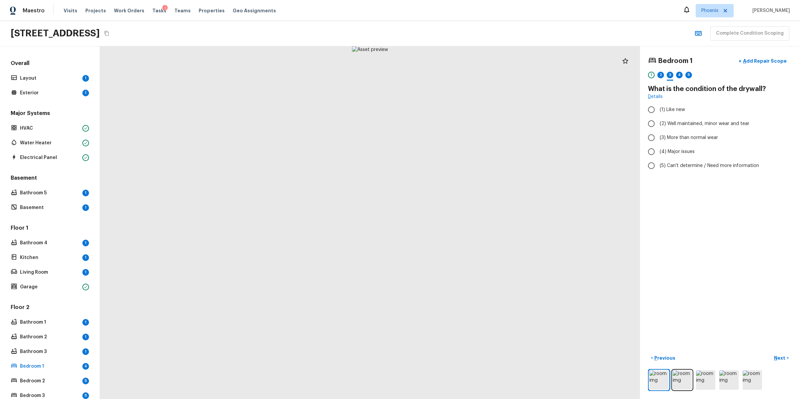
radio input "true"
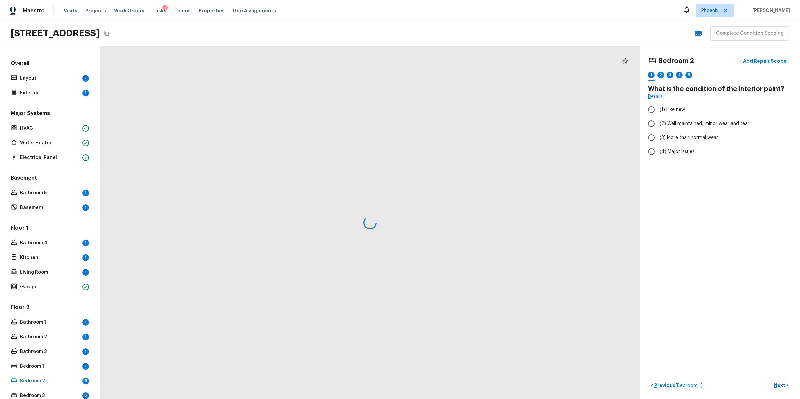
radio input "true"
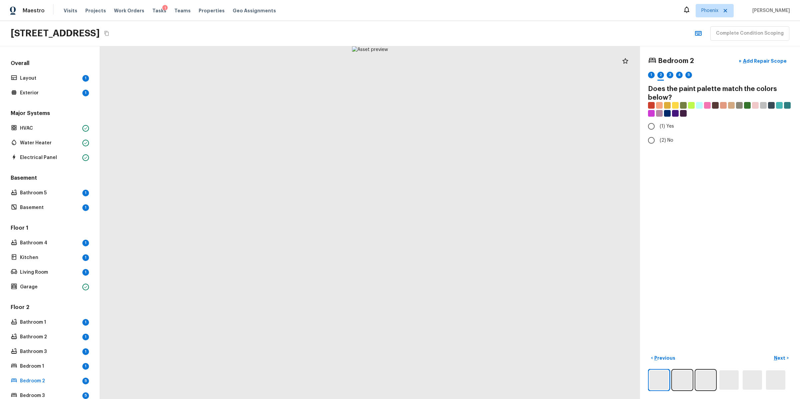
radio input "true"
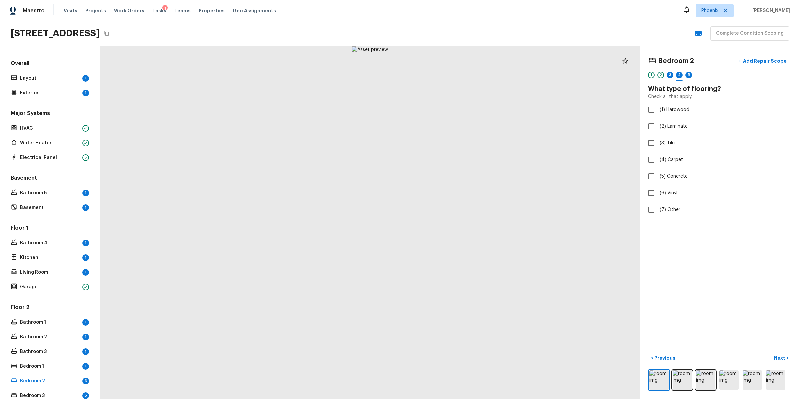
checkbox input "true"
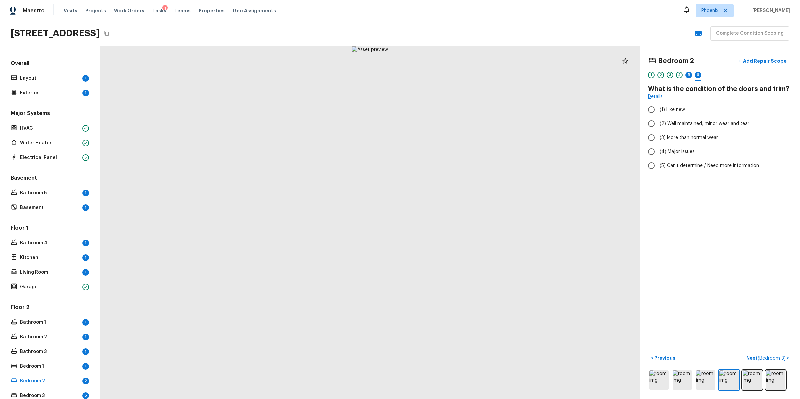
radio input "true"
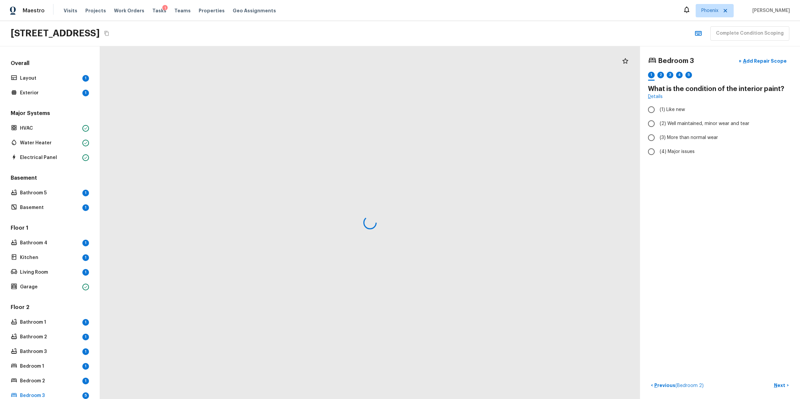
radio input "true"
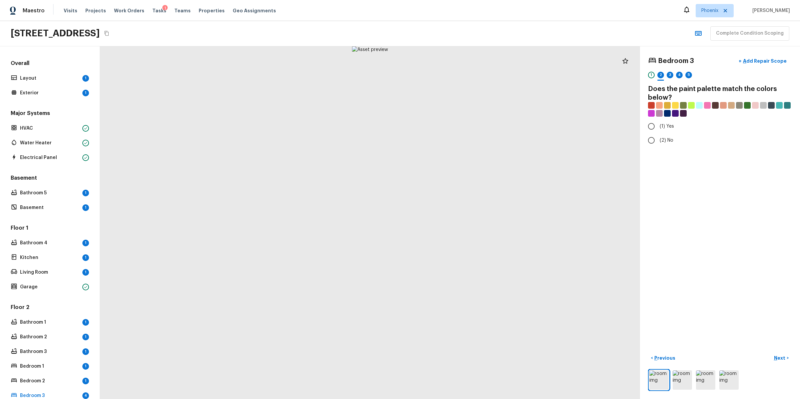
radio input "true"
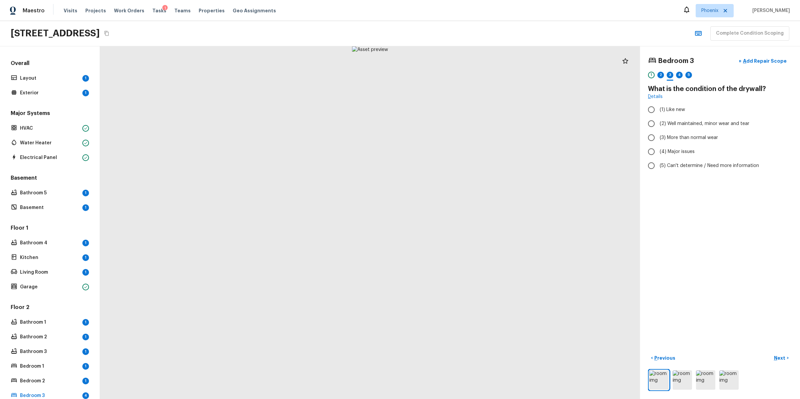
radio input "true"
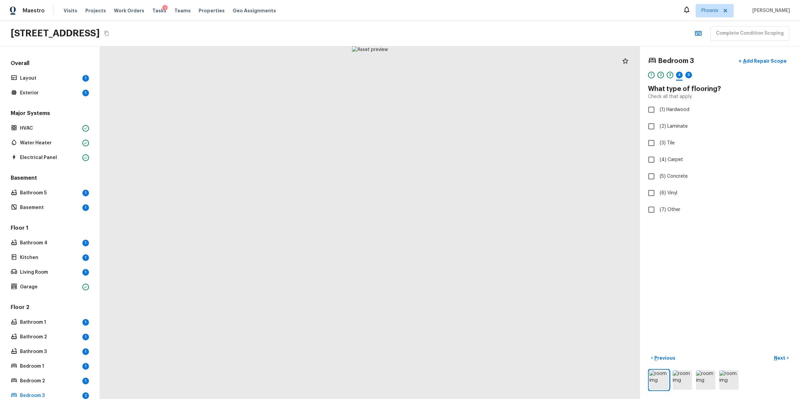
checkbox input "true"
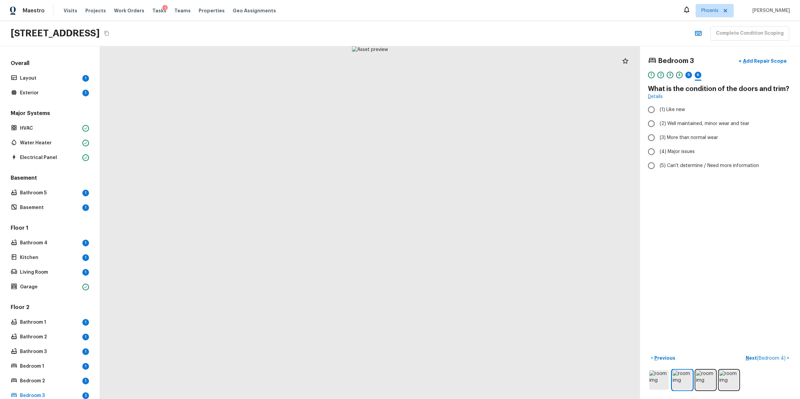
radio input "true"
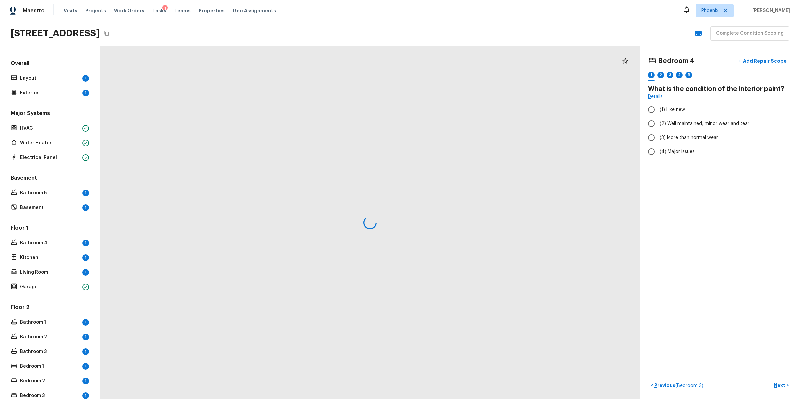
radio input "true"
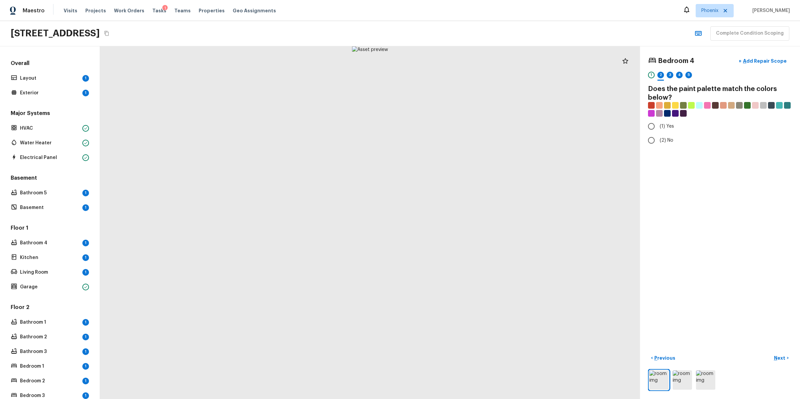
radio input "true"
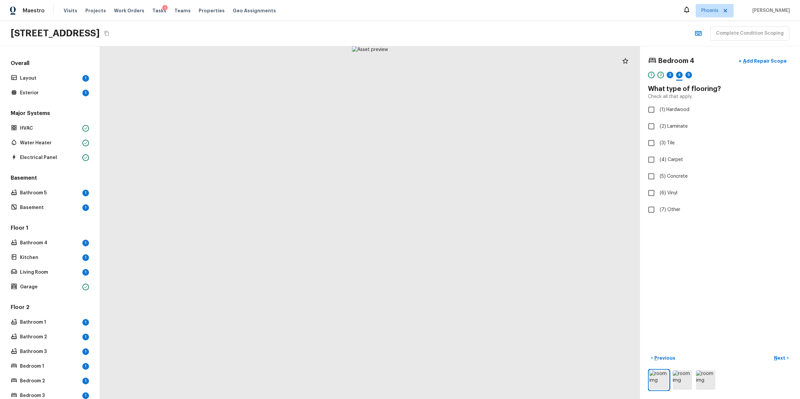
checkbox input "true"
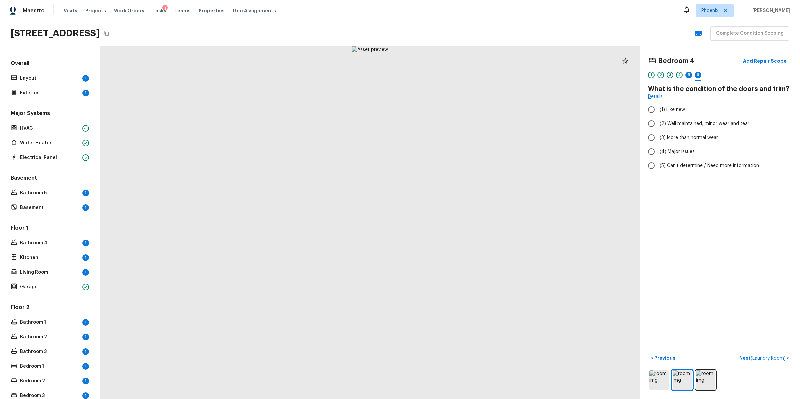
radio input "true"
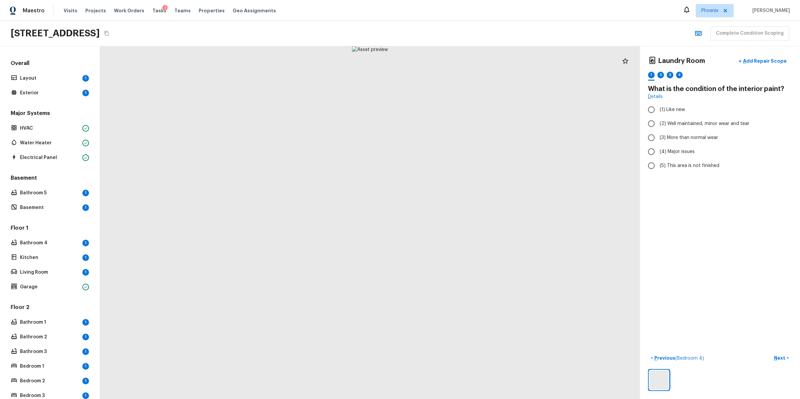
radio input "true"
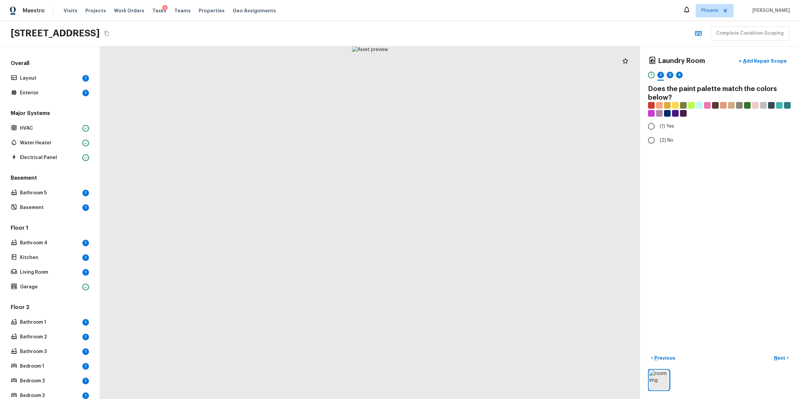
radio input "true"
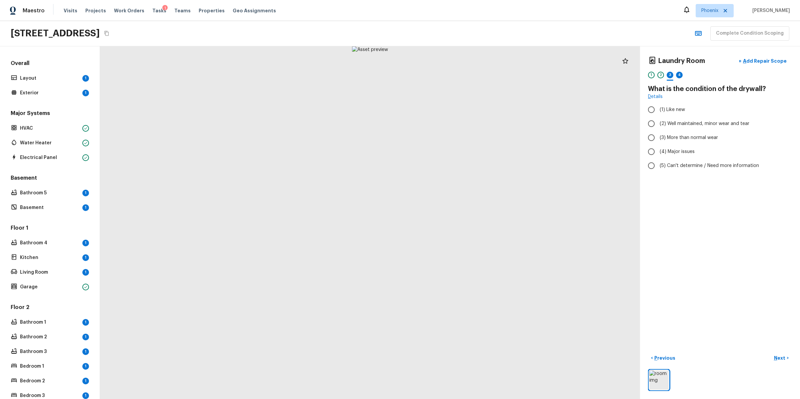
radio input "true"
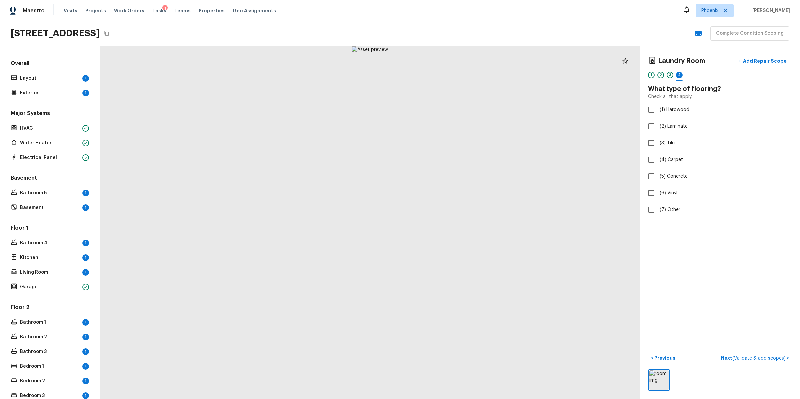
checkbox input "true"
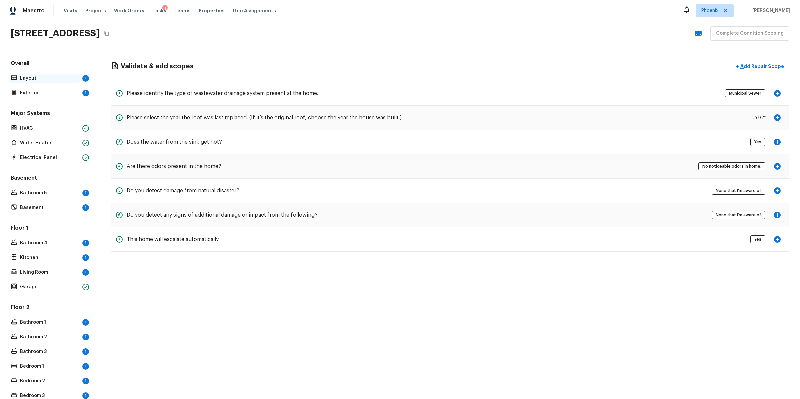
click at [70, 81] on div "Layout 1" at bounding box center [49, 78] width 81 height 9
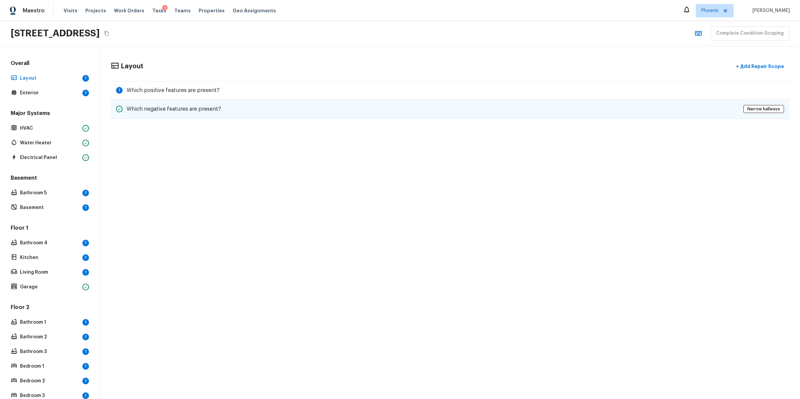
click at [322, 106] on div "Which negative features are present? Narrow hallways" at bounding box center [450, 109] width 678 height 19
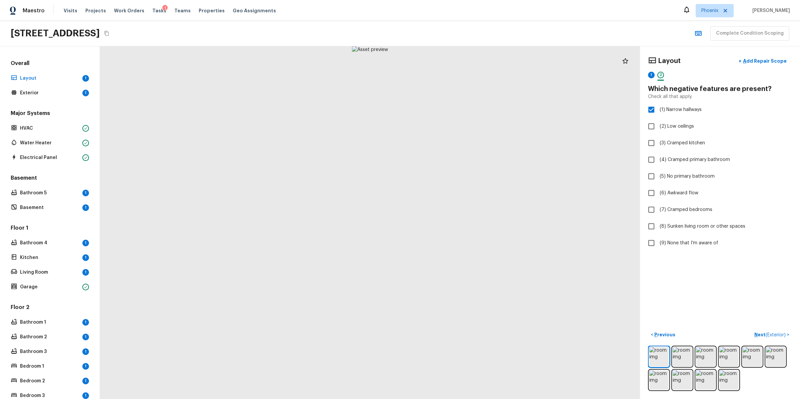
click at [658, 74] on div "2" at bounding box center [660, 75] width 7 height 7
checkbox input "false"
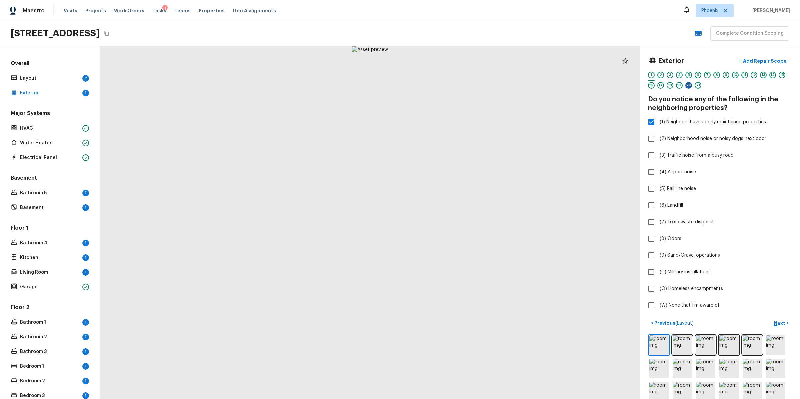
click at [688, 84] on div "20" at bounding box center [688, 85] width 7 height 7
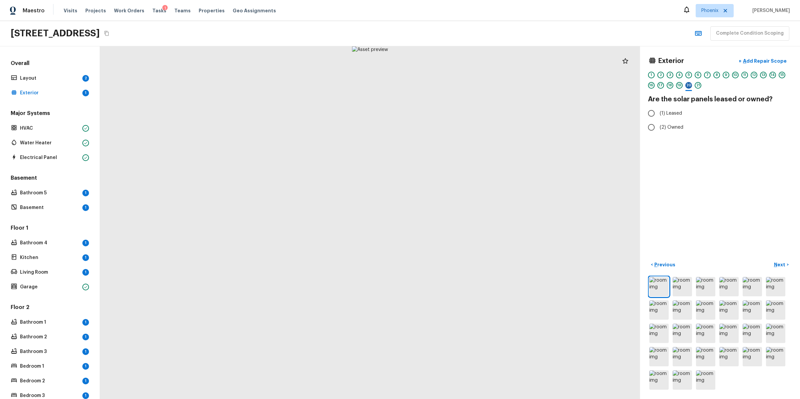
radio input "true"
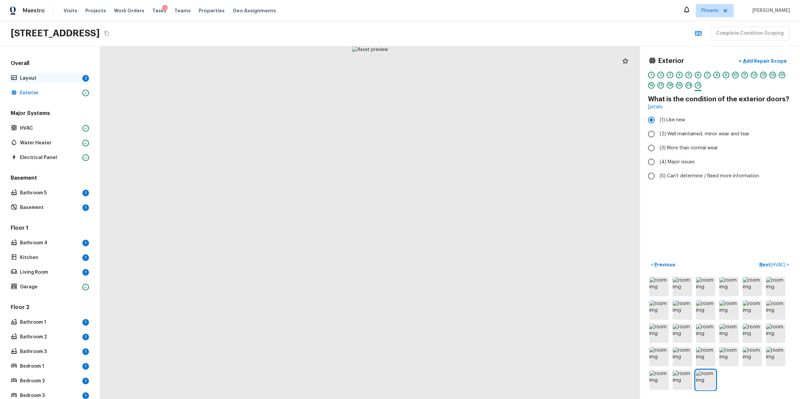
click at [70, 76] on p "Layout" at bounding box center [50, 78] width 60 height 7
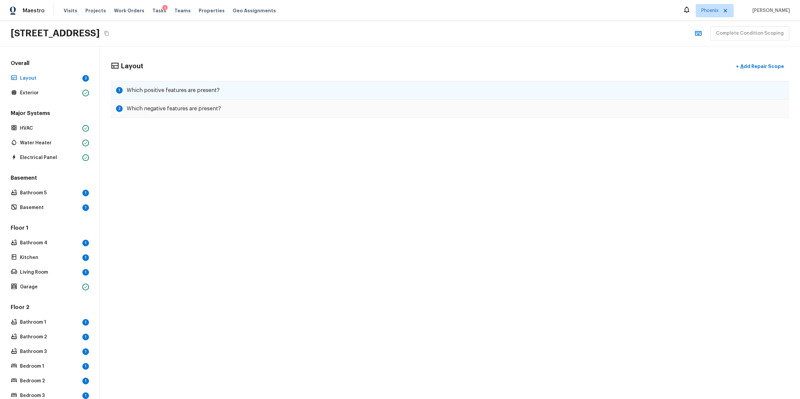
click at [409, 92] on div "1 Which positive features are present?" at bounding box center [450, 90] width 678 height 19
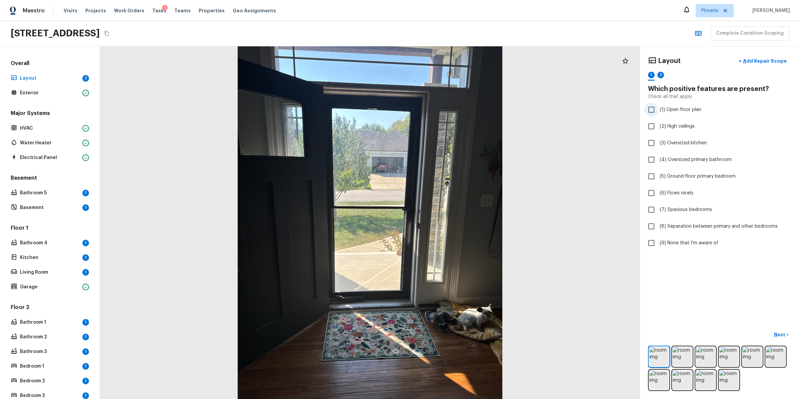
click at [649, 105] on input "(1) Open floor plan" at bounding box center [651, 110] width 14 height 14
checkbox input "true"
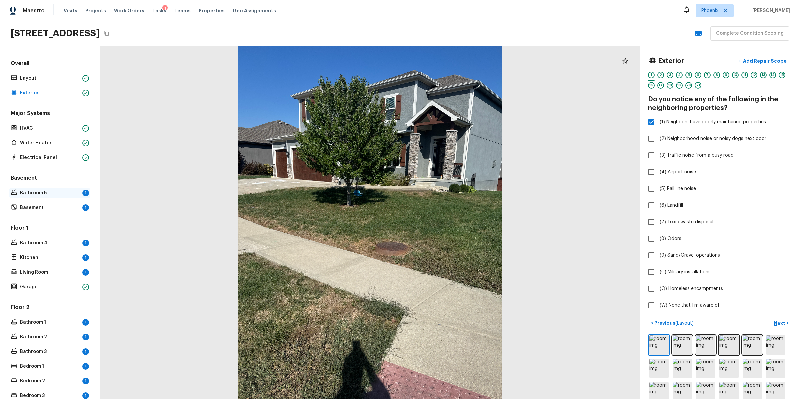
click at [63, 192] on p "Bathroom 5" at bounding box center [50, 193] width 60 height 7
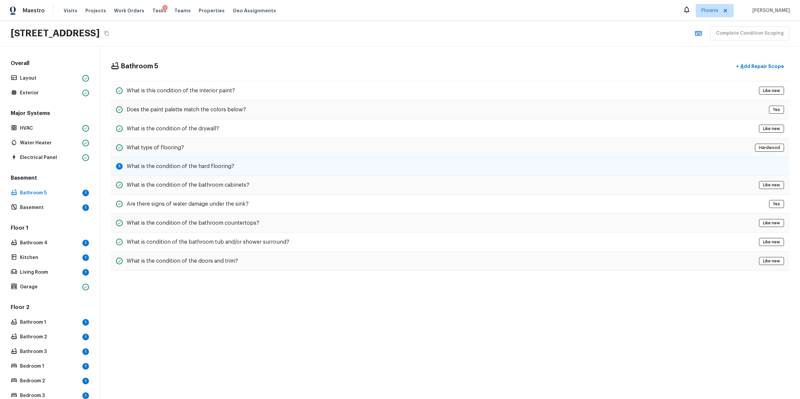
click at [527, 158] on div "5 What is the condition of the hard flooring?" at bounding box center [450, 166] width 678 height 18
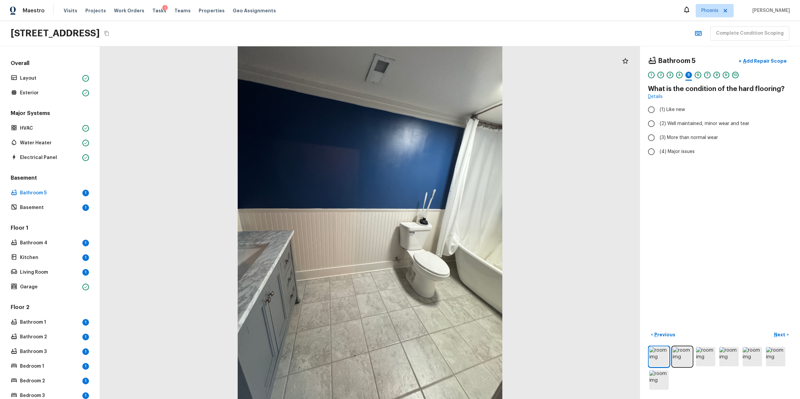
radio input "true"
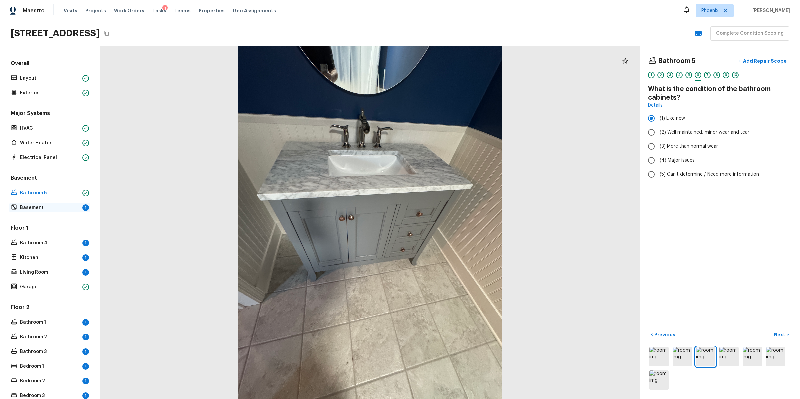
click at [52, 211] on div "Basement 1" at bounding box center [49, 207] width 81 height 9
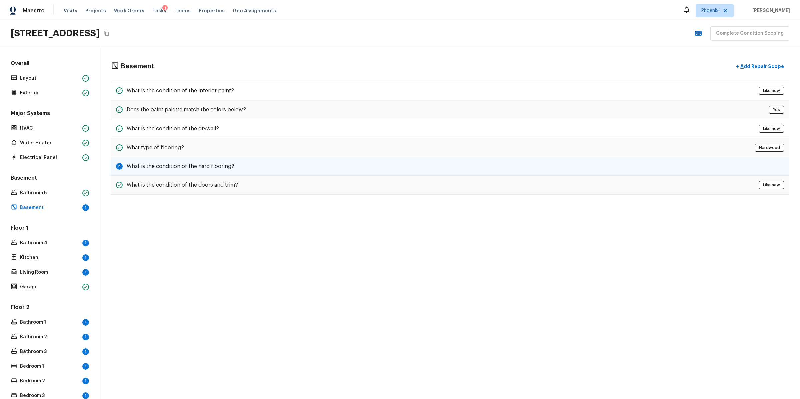
click at [326, 160] on div "5 What is the condition of the hard flooring?" at bounding box center [450, 166] width 678 height 18
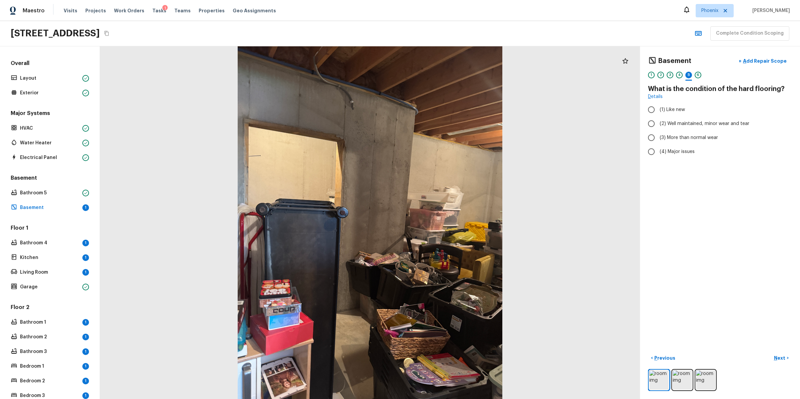
radio input "true"
click at [66, 242] on p "Bathroom 4" at bounding box center [50, 243] width 60 height 7
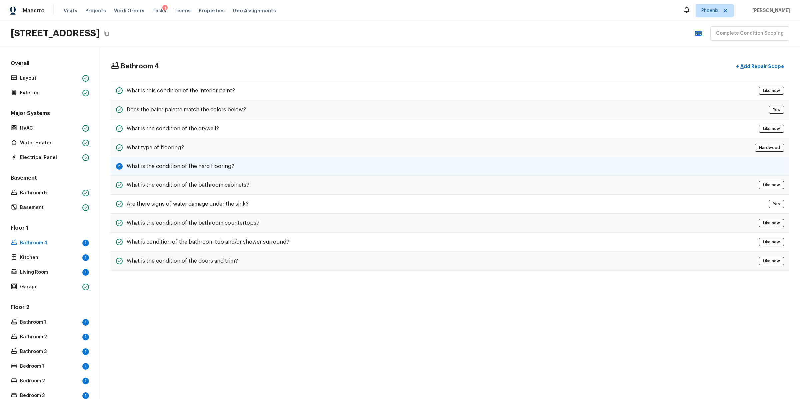
click at [417, 162] on div "5 What is the condition of the hard flooring?" at bounding box center [450, 166] width 678 height 18
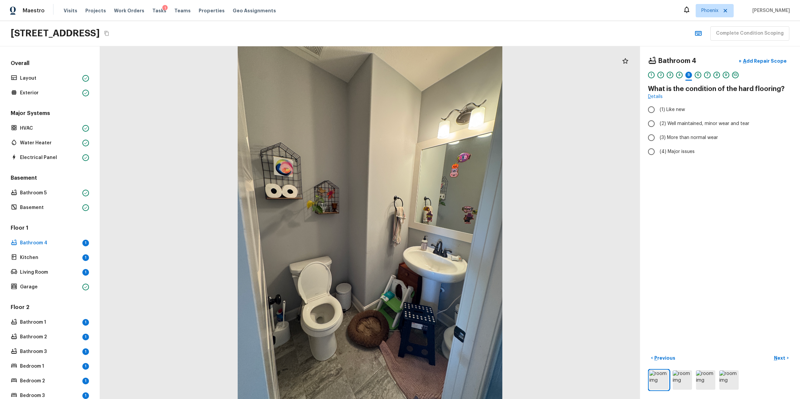
radio input "true"
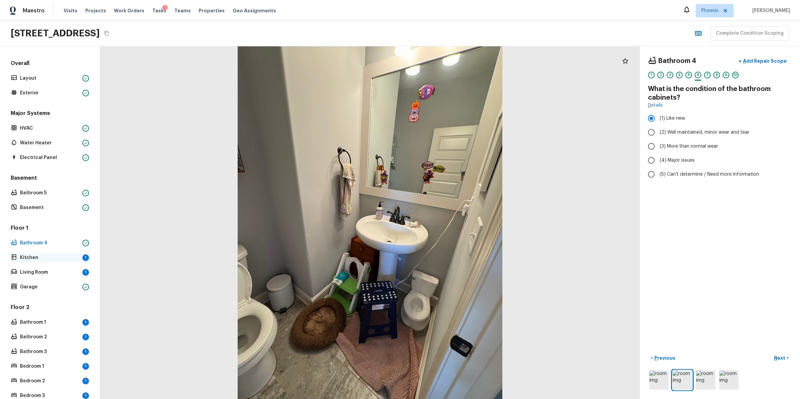
click at [58, 259] on p "Kitchen" at bounding box center [50, 257] width 60 height 7
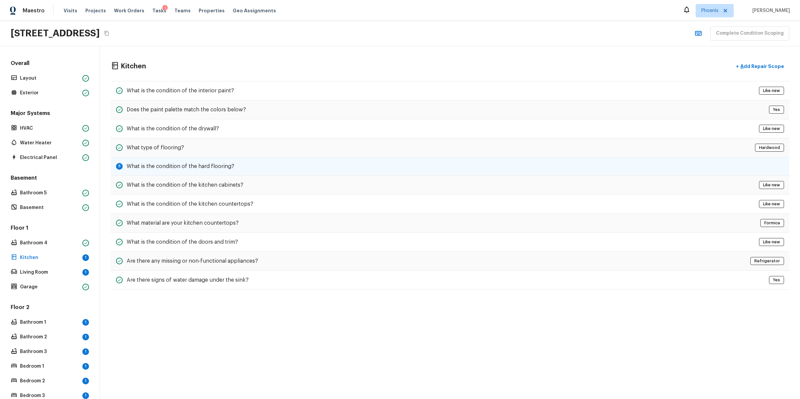
click at [272, 168] on div "5 What is the condition of the hard flooring?" at bounding box center [450, 166] width 678 height 18
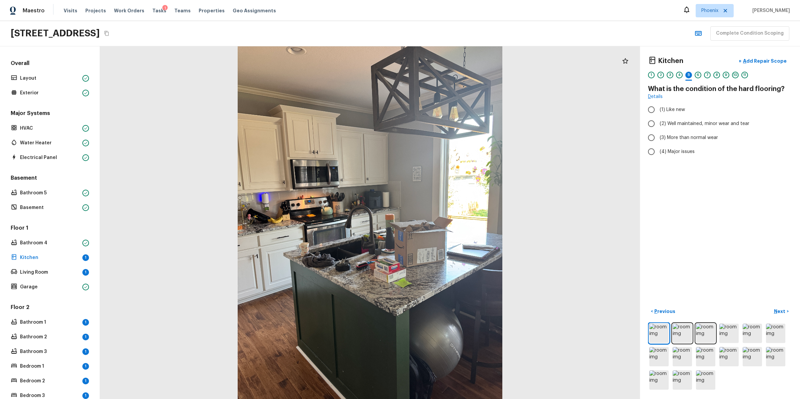
radio input "true"
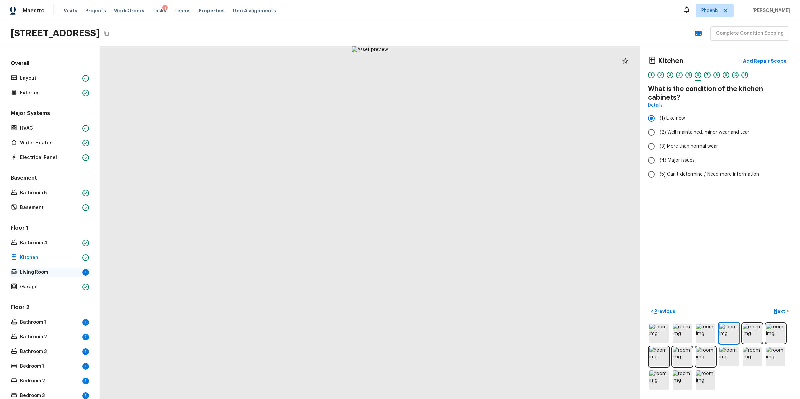
click at [72, 269] on p "Living Room" at bounding box center [50, 272] width 60 height 7
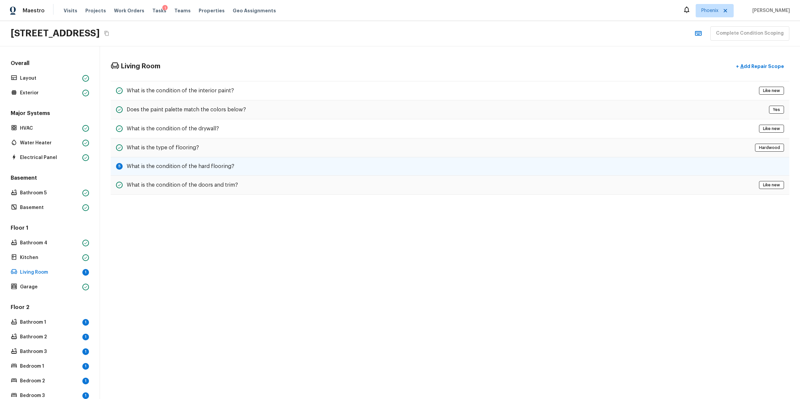
click at [181, 165] on h5 "What is the condition of the hard flooring?" at bounding box center [181, 166] width 108 height 7
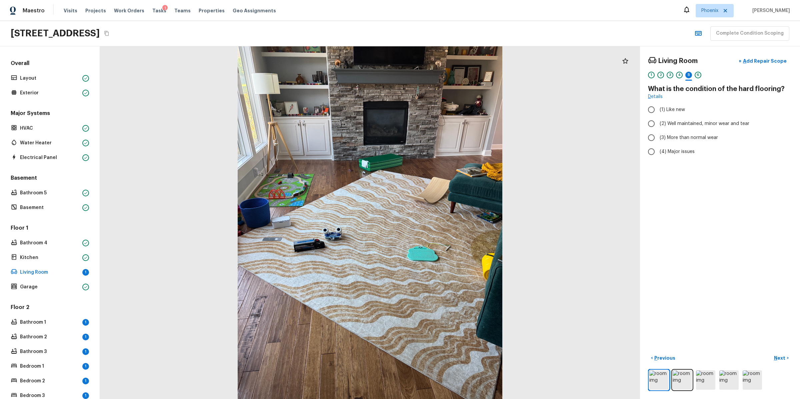
radio input "true"
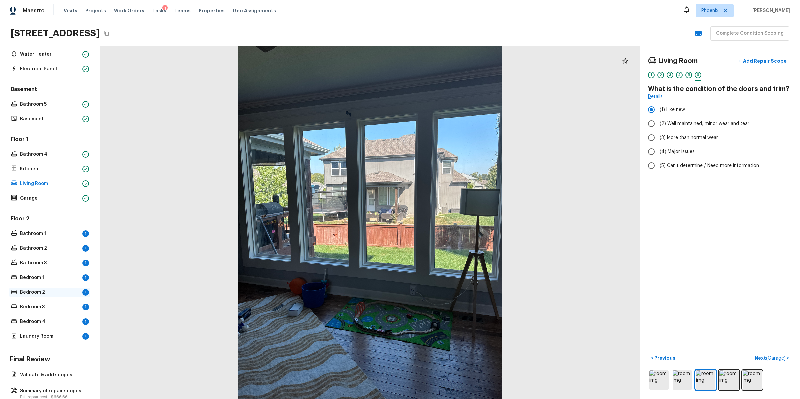
scroll to position [103, 0]
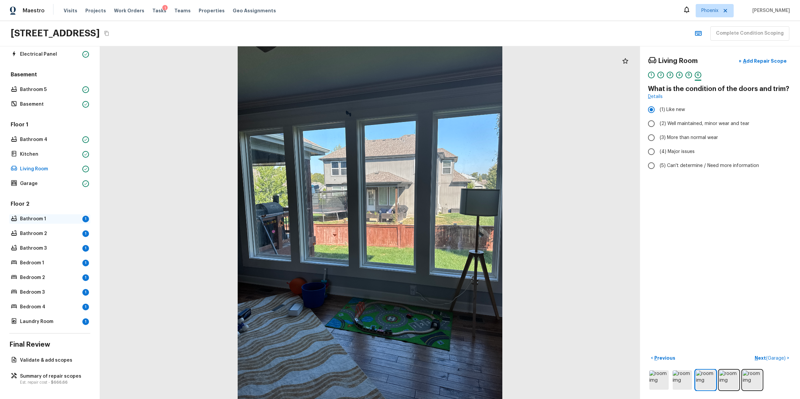
click at [48, 218] on p "Bathroom 1" at bounding box center [50, 219] width 60 height 7
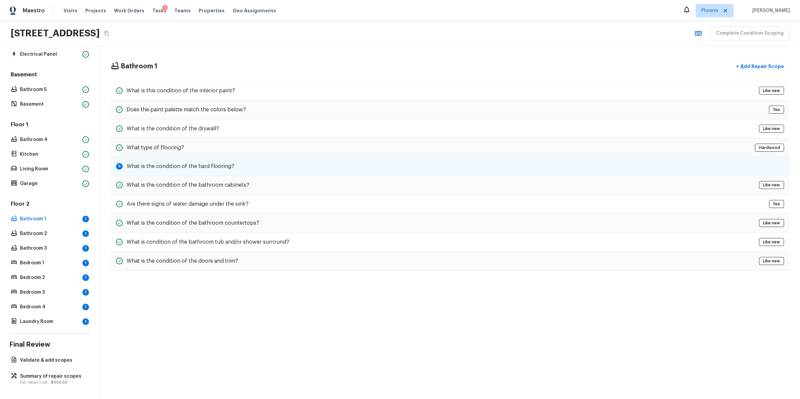
click at [141, 169] on div "5 What is the condition of the hard flooring?" at bounding box center [450, 166] width 678 height 18
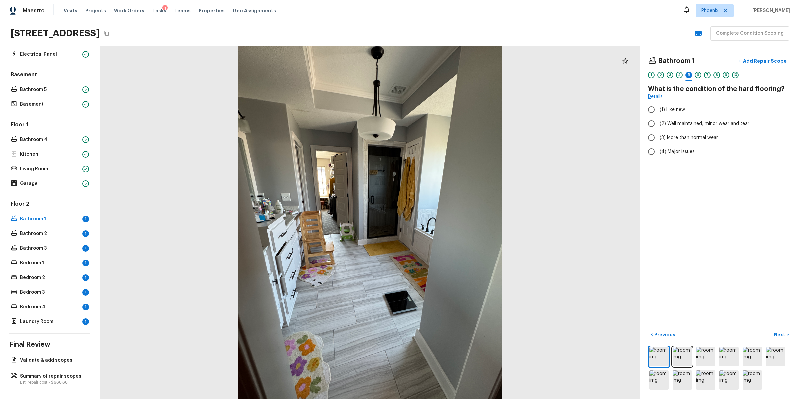
radio input "true"
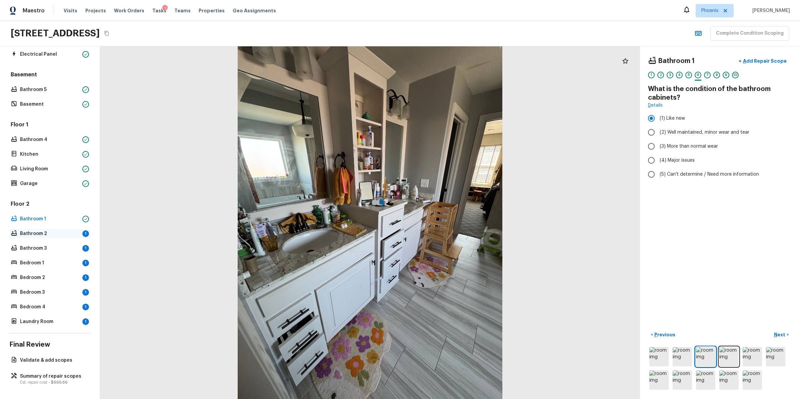
click at [60, 230] on p "Bathroom 2" at bounding box center [50, 233] width 60 height 7
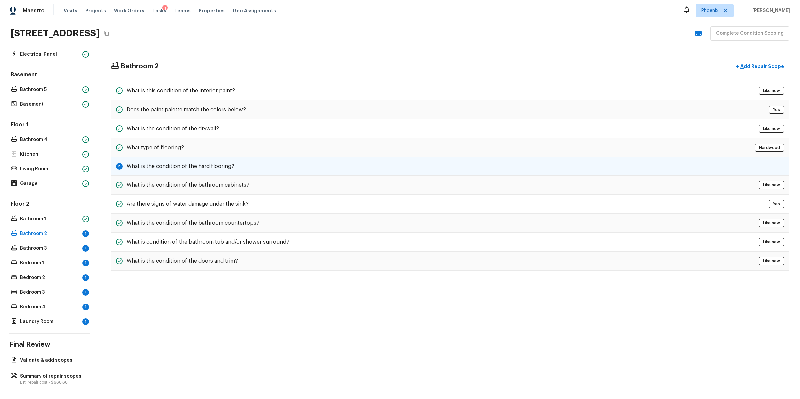
click at [153, 169] on div "5 What is the condition of the hard flooring?" at bounding box center [450, 166] width 678 height 18
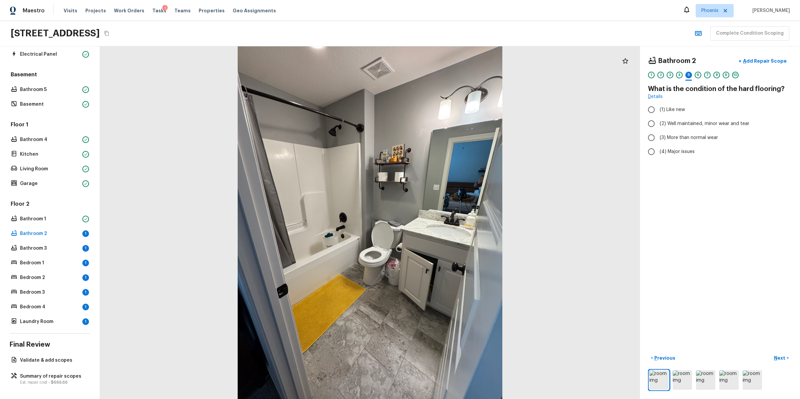
radio input "true"
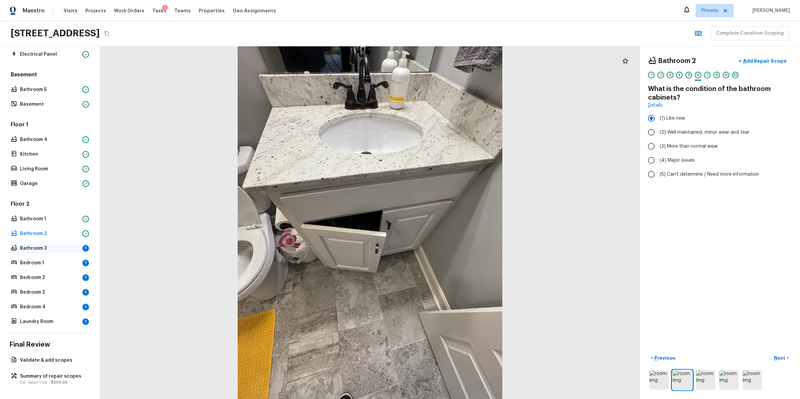
click at [65, 249] on p "Bathroom 3" at bounding box center [50, 248] width 60 height 7
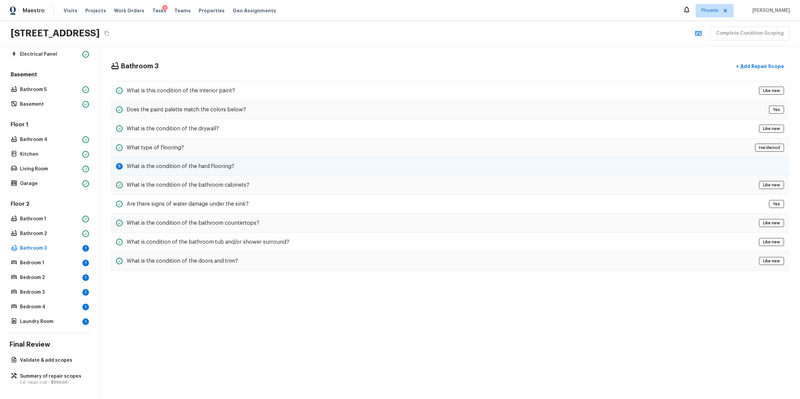
click at [170, 164] on h5 "What is the condition of the hard flooring?" at bounding box center [181, 166] width 108 height 7
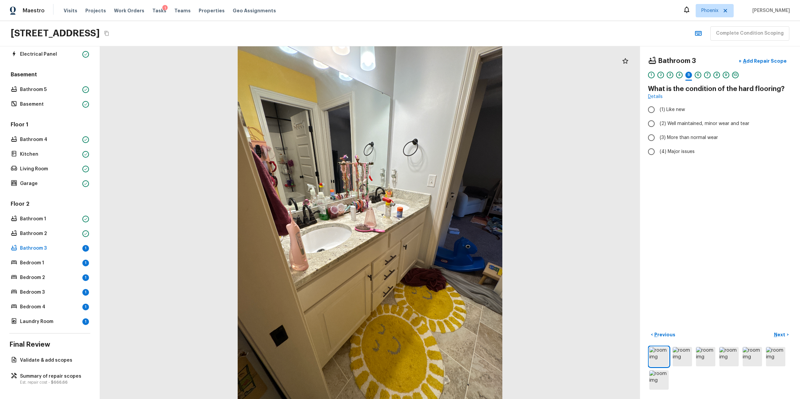
radio input "true"
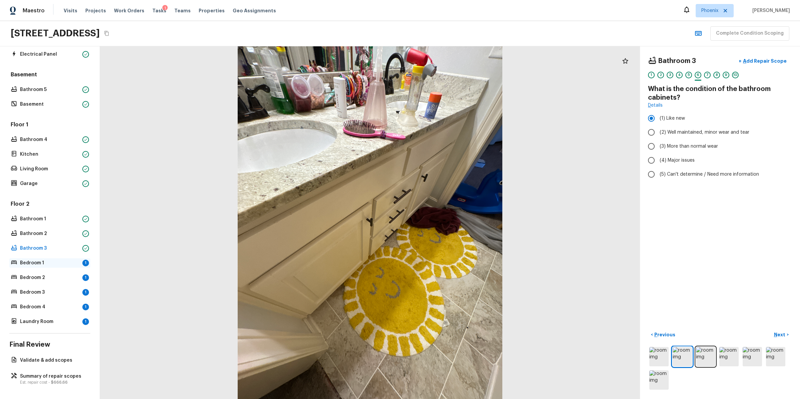
click at [52, 258] on div "Bedroom 1 1" at bounding box center [49, 262] width 81 height 9
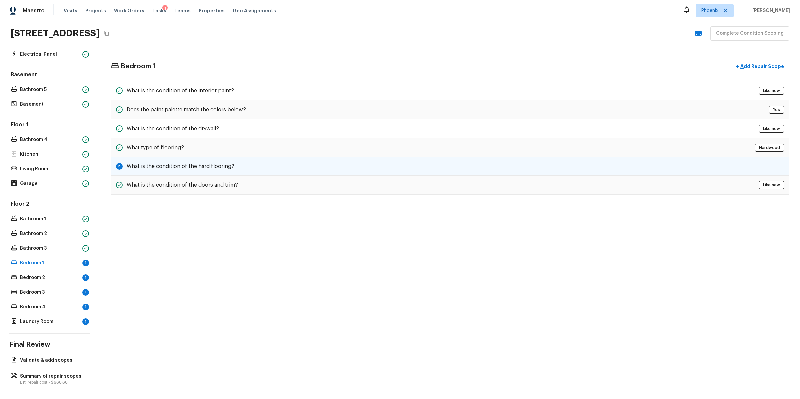
click at [168, 158] on div "5 What is the condition of the hard flooring?" at bounding box center [450, 166] width 678 height 18
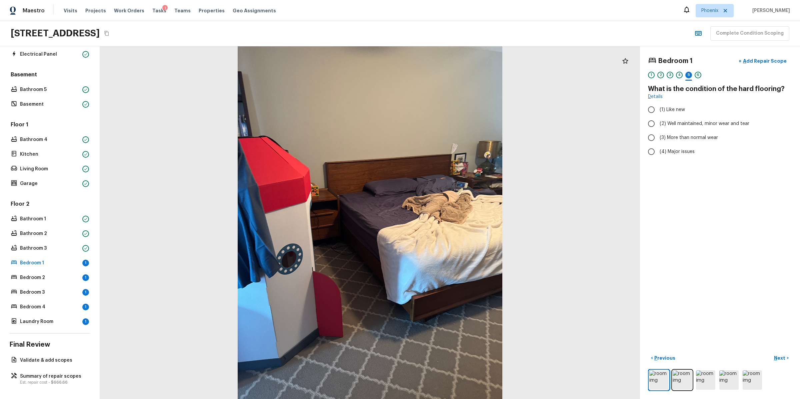
radio input "true"
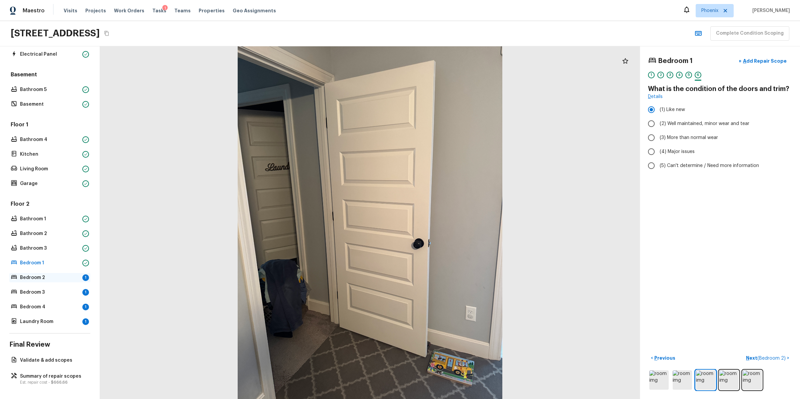
click at [63, 276] on p "Bedroom 2" at bounding box center [50, 277] width 60 height 7
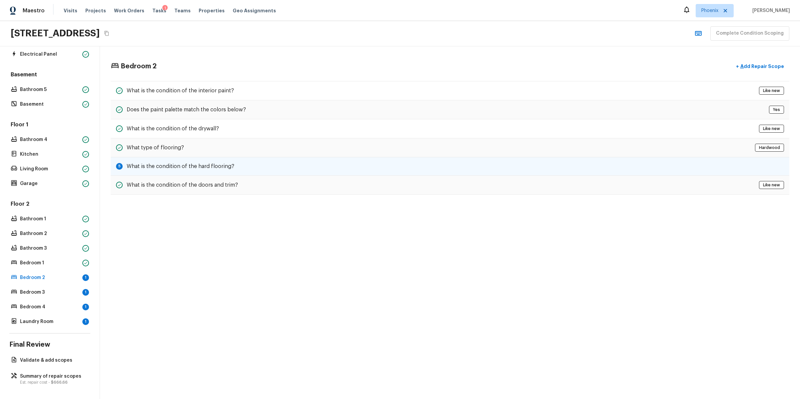
click at [140, 163] on h5 "What is the condition of the hard flooring?" at bounding box center [181, 166] width 108 height 7
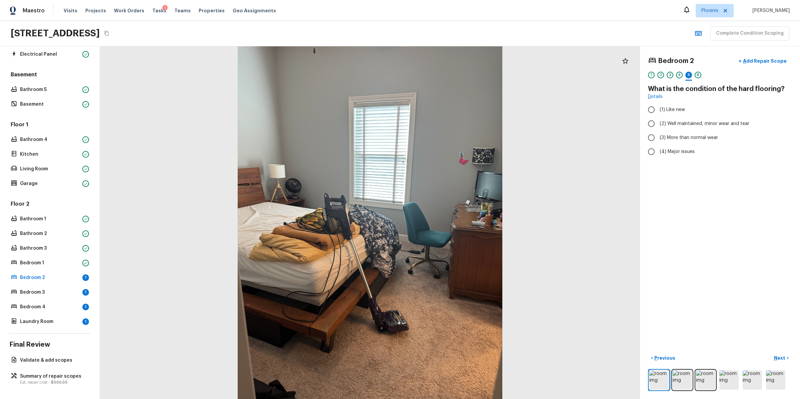
radio input "true"
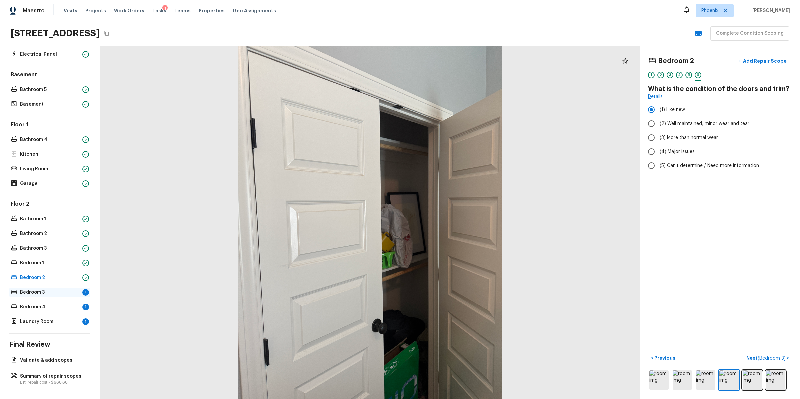
click at [59, 289] on p "Bedroom 3" at bounding box center [50, 292] width 60 height 7
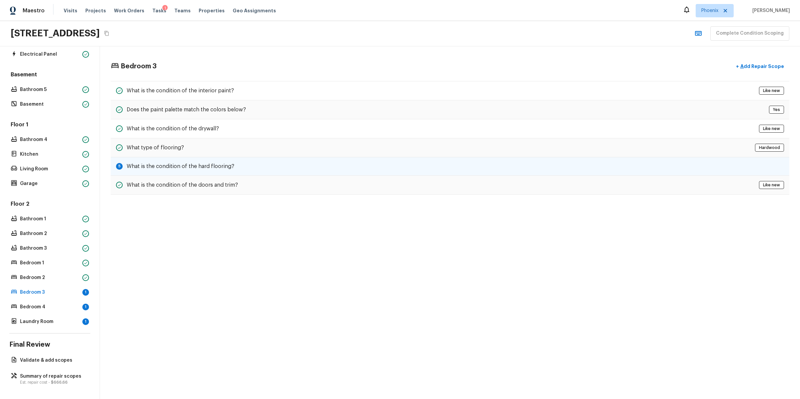
click at [281, 162] on div "5 What is the condition of the hard flooring?" at bounding box center [450, 166] width 678 height 18
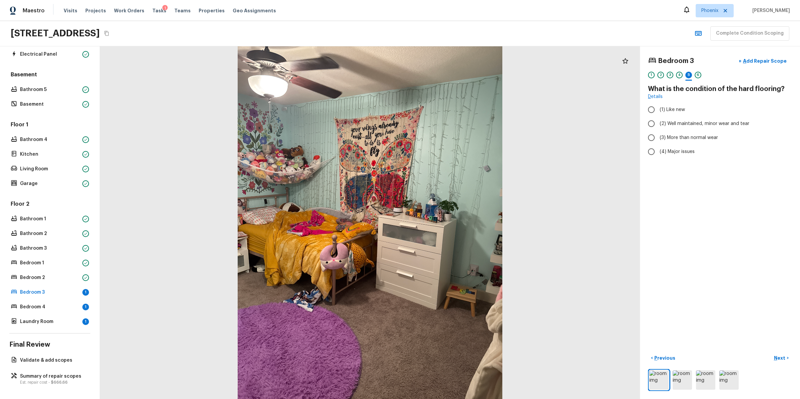
radio input "true"
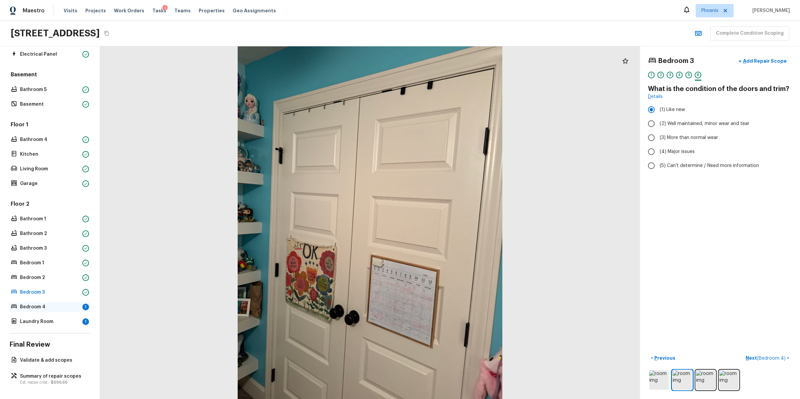
click at [58, 305] on p "Bedroom 4" at bounding box center [50, 307] width 60 height 7
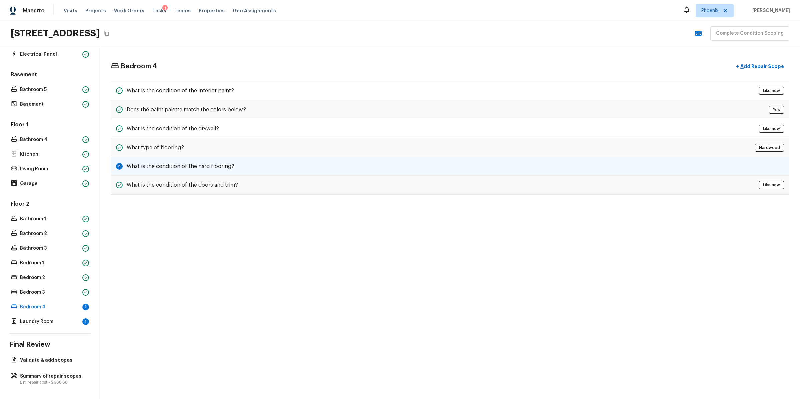
click at [221, 161] on div "5 What is the condition of the hard flooring?" at bounding box center [450, 166] width 678 height 18
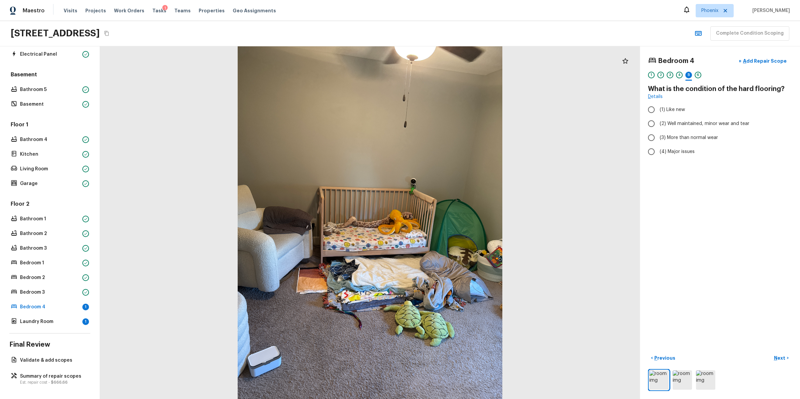
radio input "true"
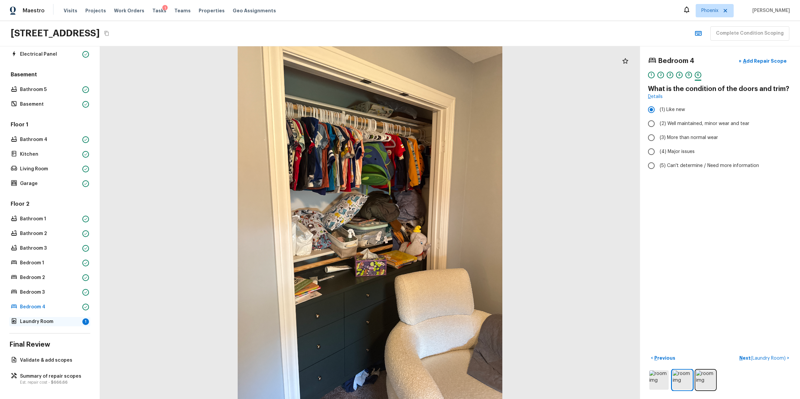
click at [66, 321] on p "Laundry Room" at bounding box center [50, 321] width 60 height 7
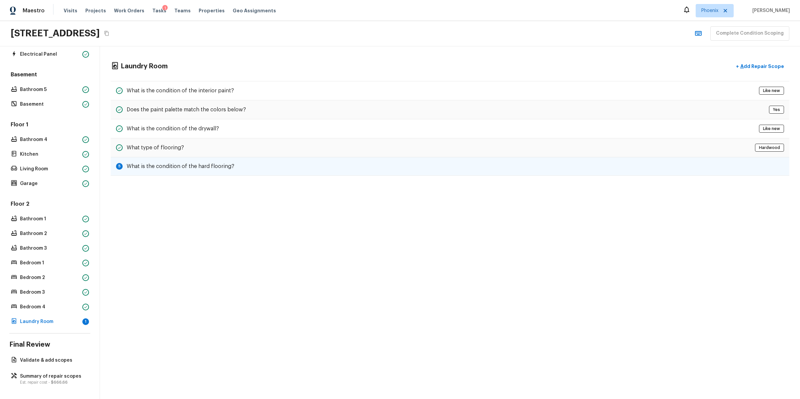
click at [210, 163] on h5 "What is the condition of the hard flooring?" at bounding box center [181, 166] width 108 height 7
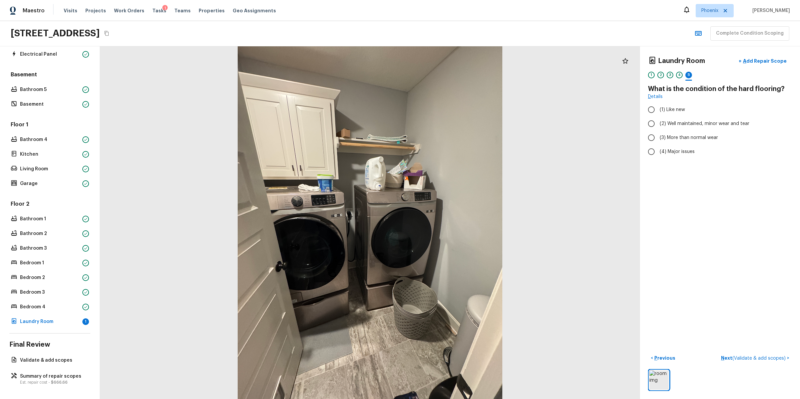
radio input "true"
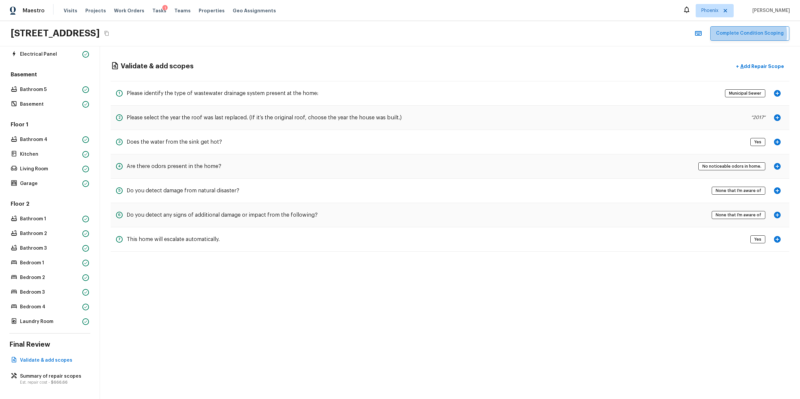
click at [747, 34] on button "Complete Condition Scoping" at bounding box center [749, 33] width 79 height 14
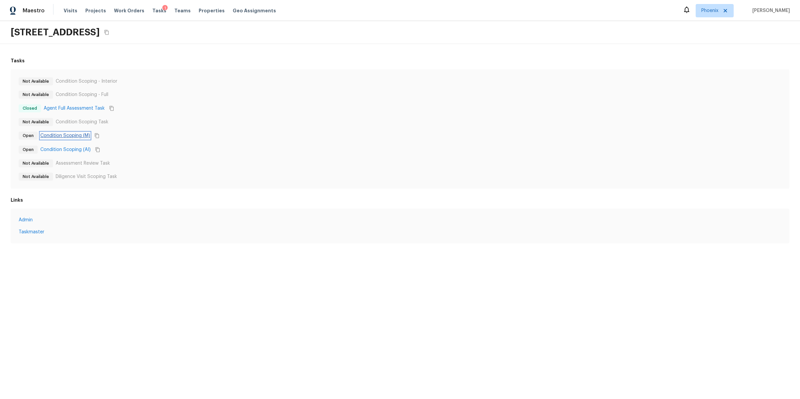
click at [77, 135] on link "Condition Scoping (M)" at bounding box center [65, 135] width 50 height 7
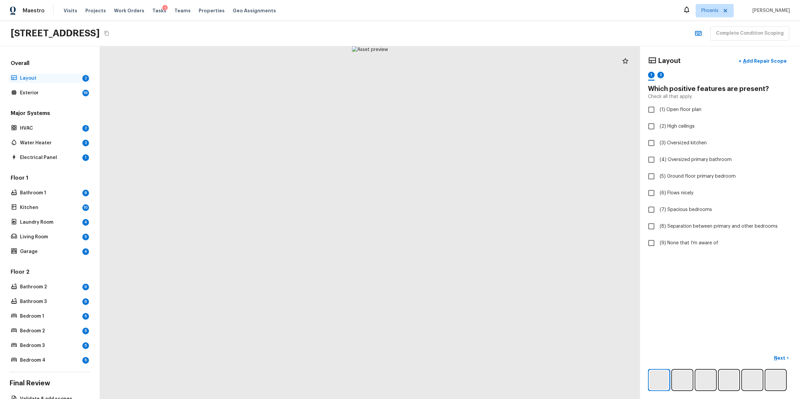
click at [34, 77] on p "Layout" at bounding box center [50, 78] width 60 height 7
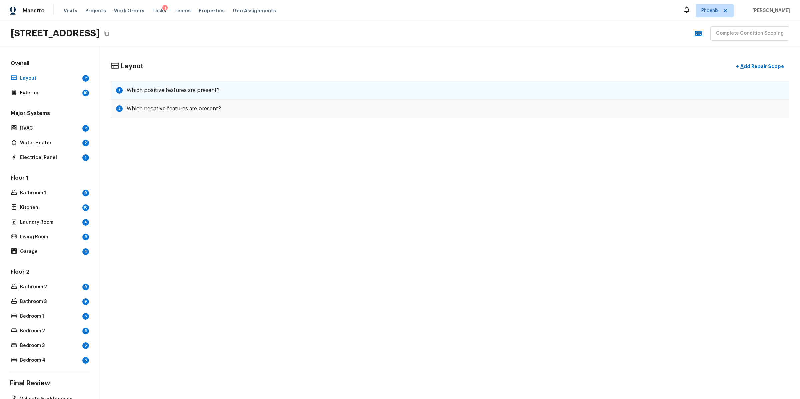
click at [146, 84] on div "1 Which positive features are present?" at bounding box center [450, 90] width 678 height 19
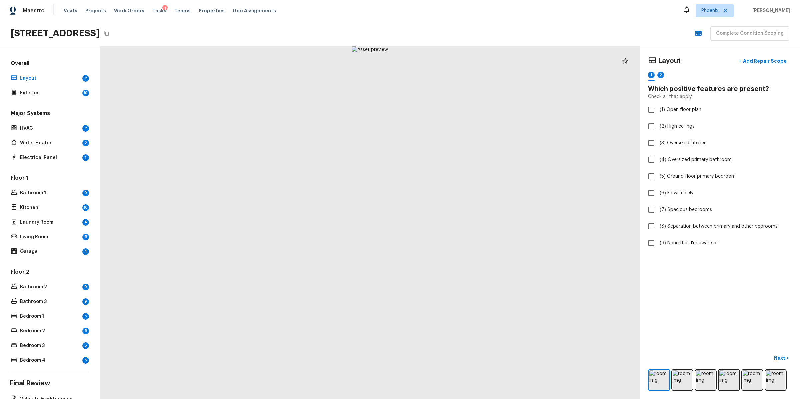
checkbox input "true"
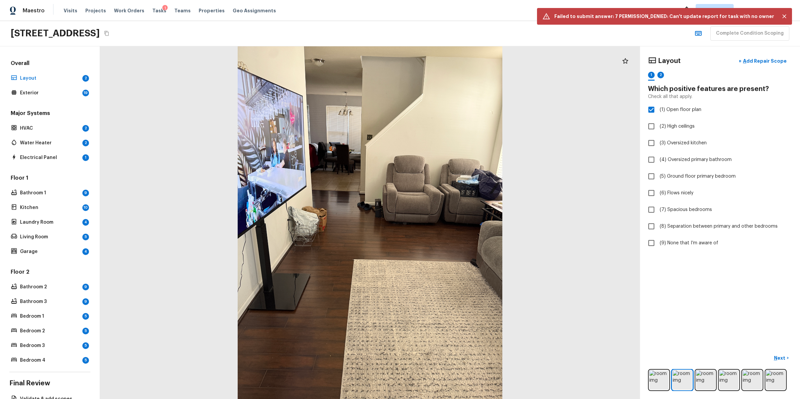
click at [786, 16] on icon "Close" at bounding box center [784, 16] width 7 height 7
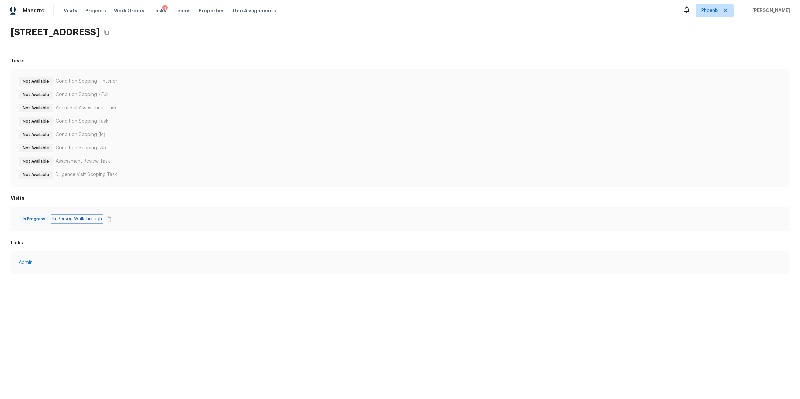
click at [77, 221] on link "In-Person Walkthrough" at bounding box center [77, 219] width 50 height 7
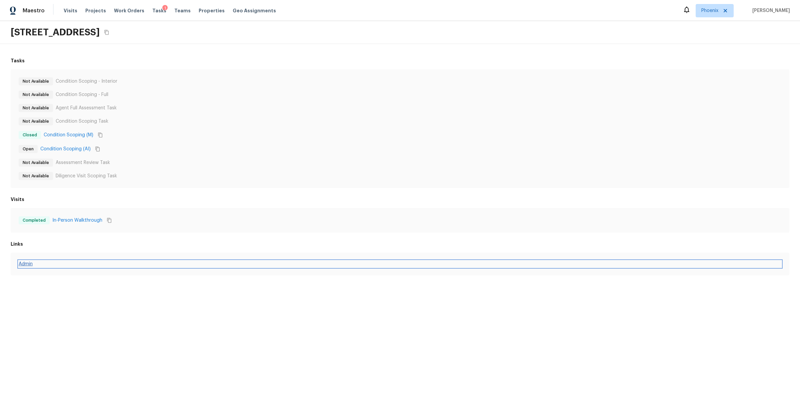
click at [28, 262] on link "Admin" at bounding box center [400, 264] width 762 height 7
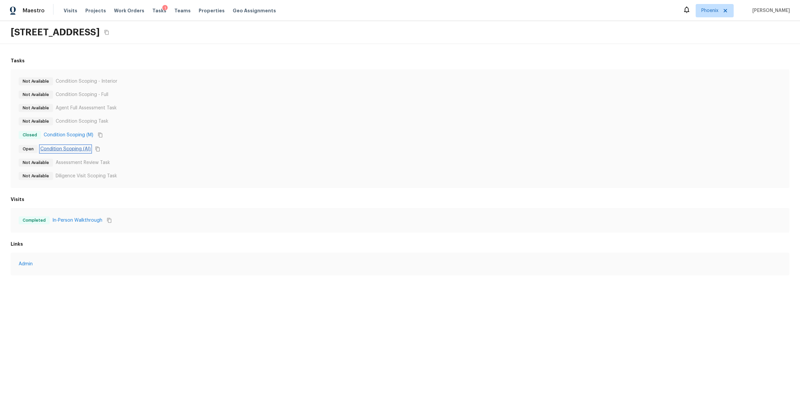
click at [66, 146] on link "Condition Scoping (AI)" at bounding box center [65, 149] width 50 height 7
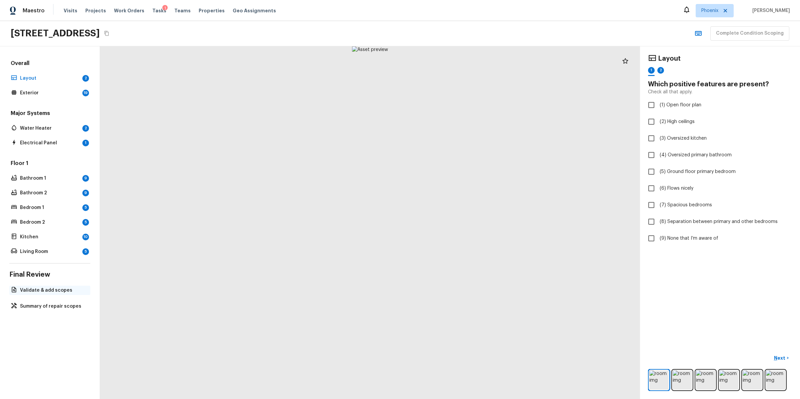
click at [53, 289] on p "Validate & add scopes" at bounding box center [53, 290] width 66 height 7
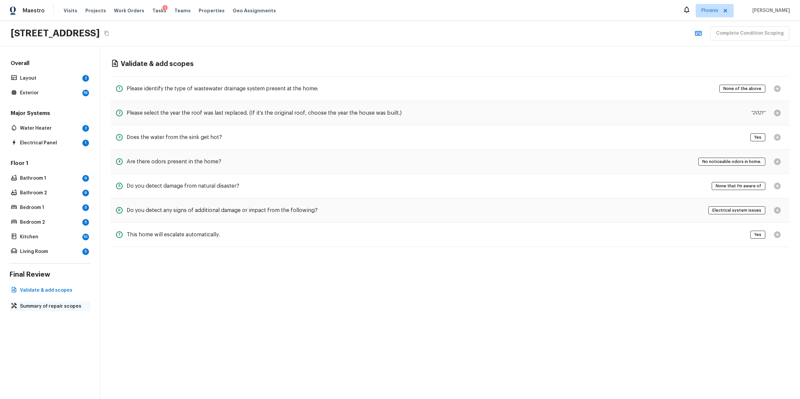
click at [50, 306] on p "Summary of repair scopes" at bounding box center [53, 306] width 66 height 7
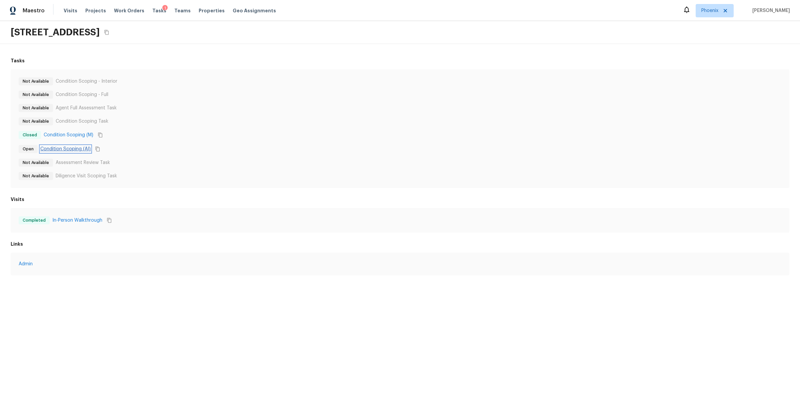
click at [58, 149] on link "Condition Scoping (AI)" at bounding box center [65, 149] width 50 height 7
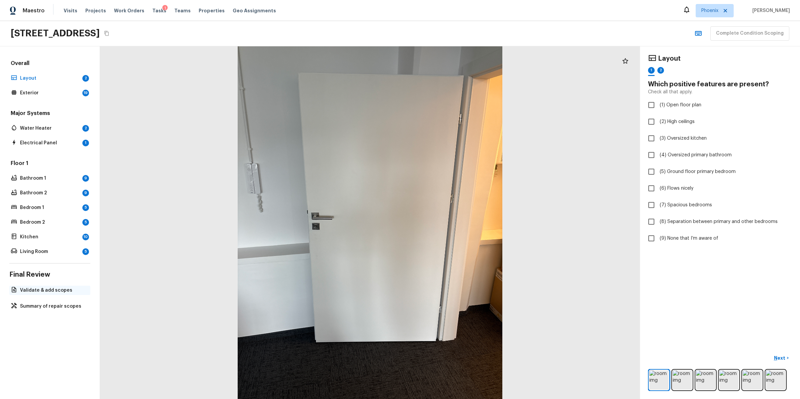
click at [31, 291] on p "Validate & add scopes" at bounding box center [53, 290] width 66 height 7
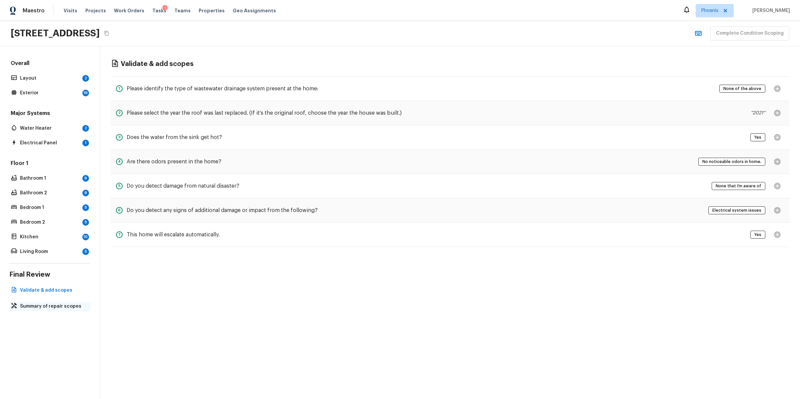
click at [46, 307] on p "Summary of repair scopes" at bounding box center [53, 306] width 66 height 7
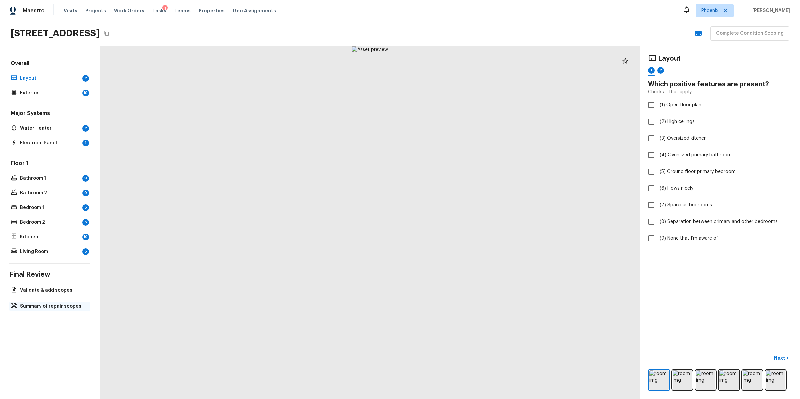
click at [56, 303] on p "Summary of repair scopes" at bounding box center [53, 306] width 66 height 7
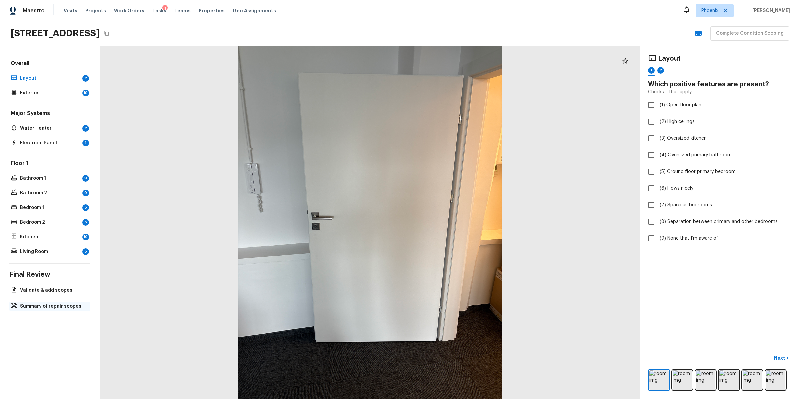
click at [43, 303] on p "Summary of repair scopes" at bounding box center [53, 306] width 66 height 7
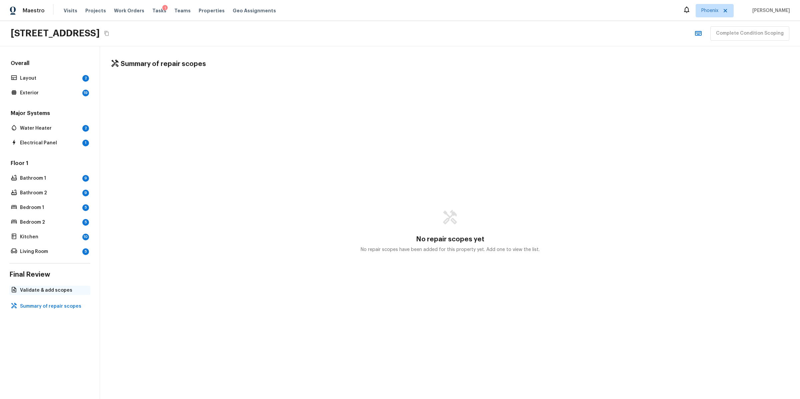
click at [40, 293] on div "Validate & add scopes" at bounding box center [49, 290] width 81 height 9
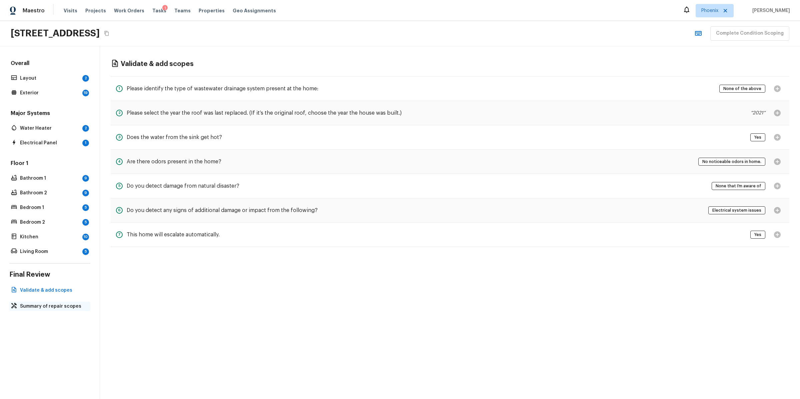
click at [66, 304] on p "Summary of repair scopes" at bounding box center [53, 306] width 66 height 7
